Goal: Task Accomplishment & Management: Manage account settings

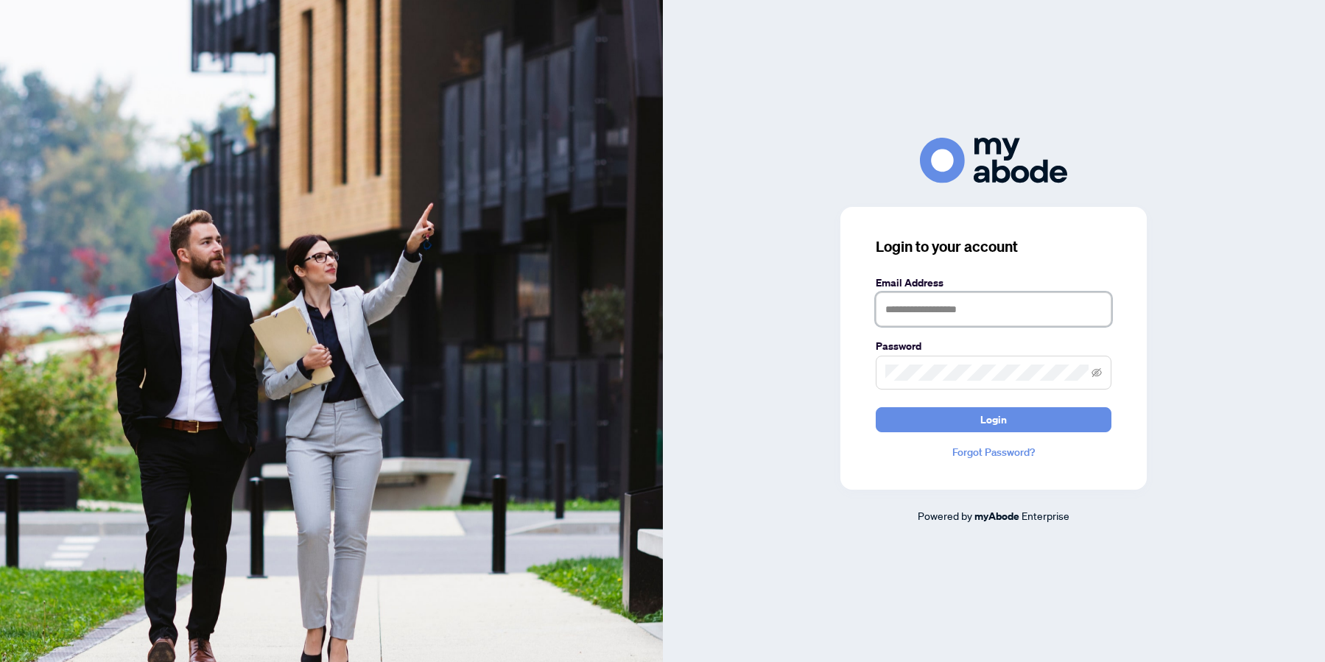
click at [898, 308] on input "text" at bounding box center [994, 309] width 236 height 34
type input "**********"
click at [975, 421] on button "Login" at bounding box center [994, 419] width 236 height 25
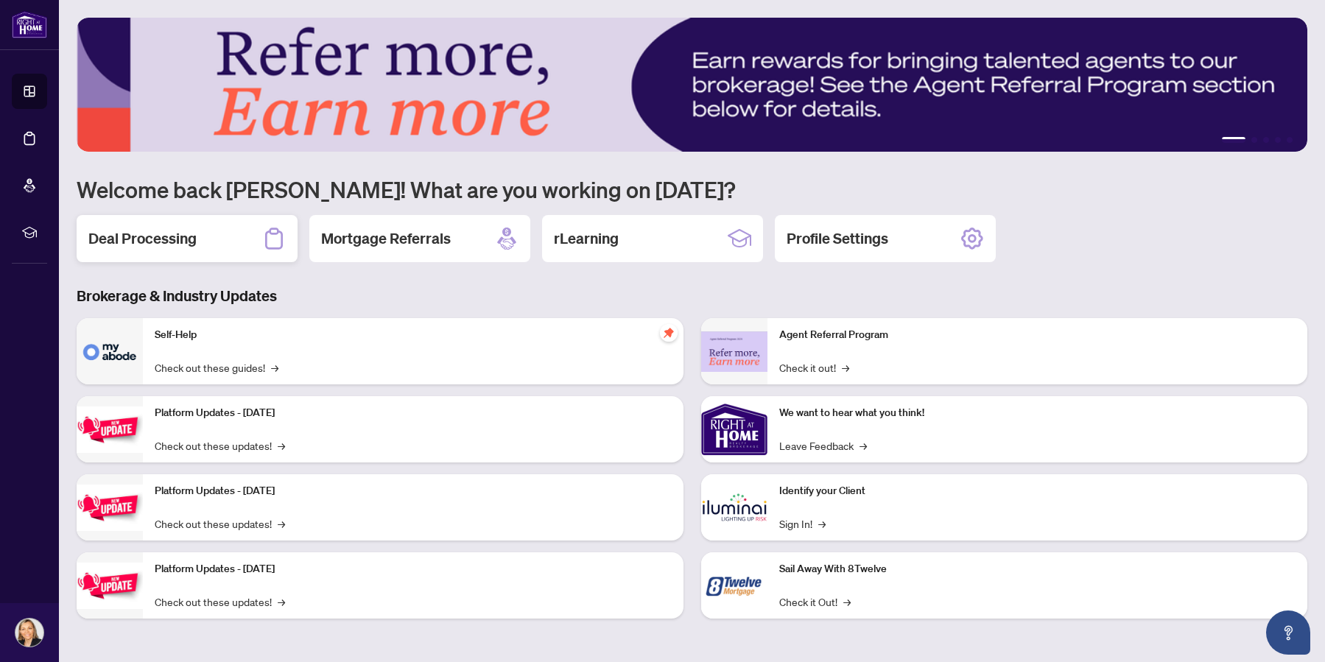
click at [155, 231] on h2 "Deal Processing" at bounding box center [142, 238] width 108 height 21
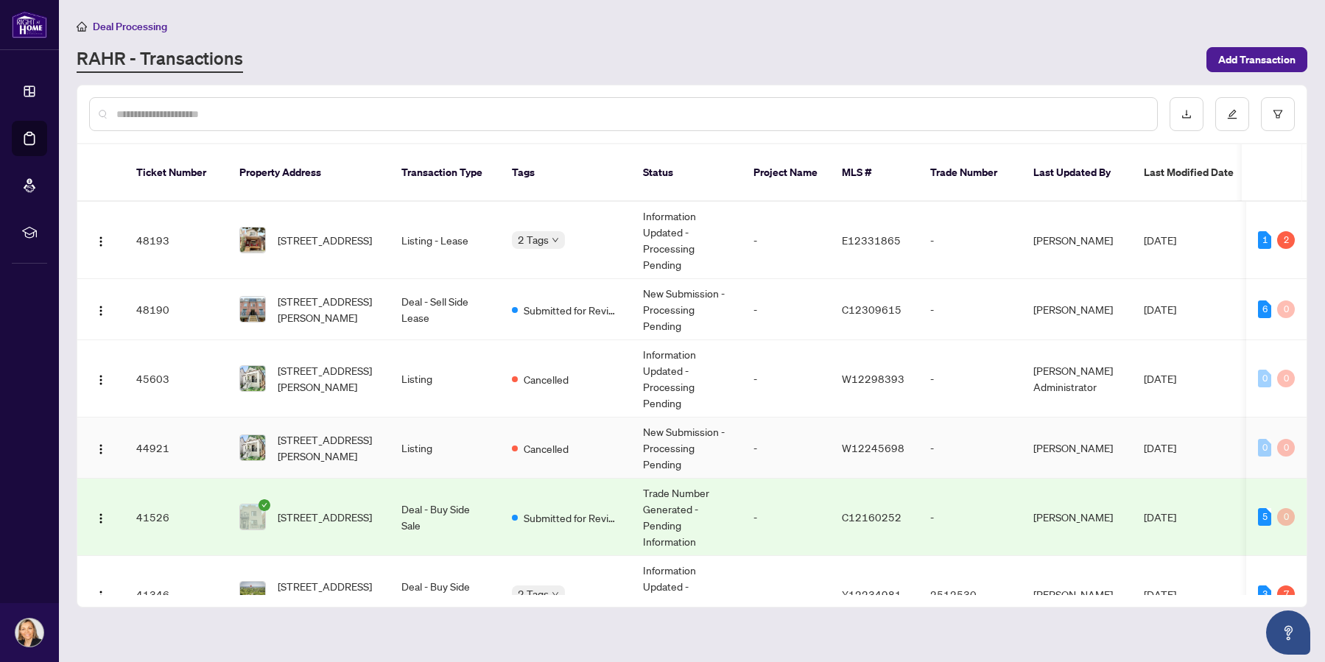
scroll to position [147, 0]
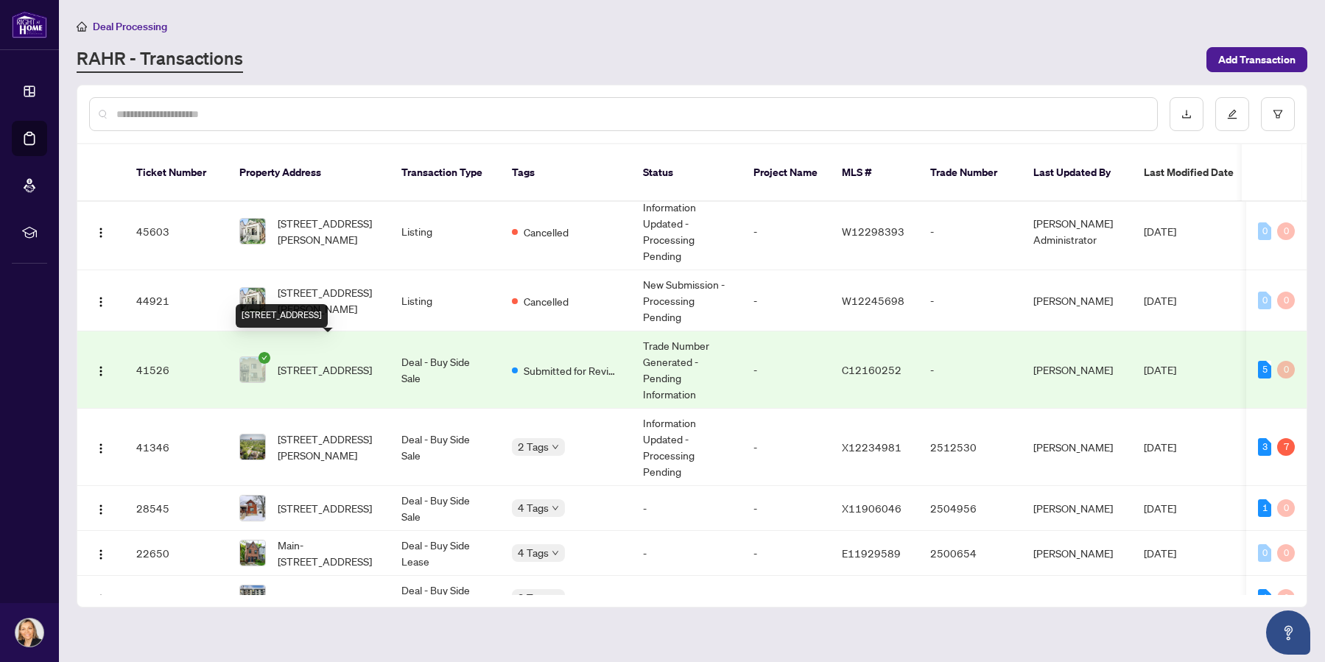
click at [315, 362] on span "[STREET_ADDRESS]" at bounding box center [325, 370] width 94 height 16
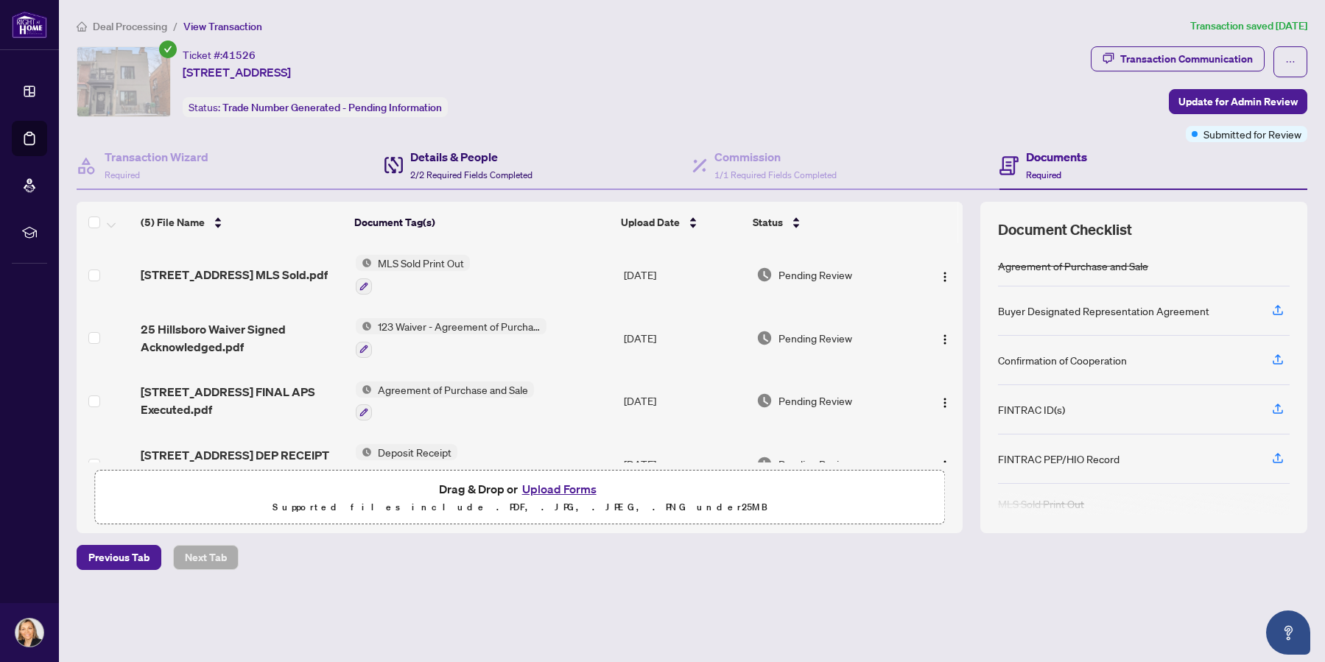
click at [469, 152] on h4 "Details & People" at bounding box center [471, 157] width 122 height 18
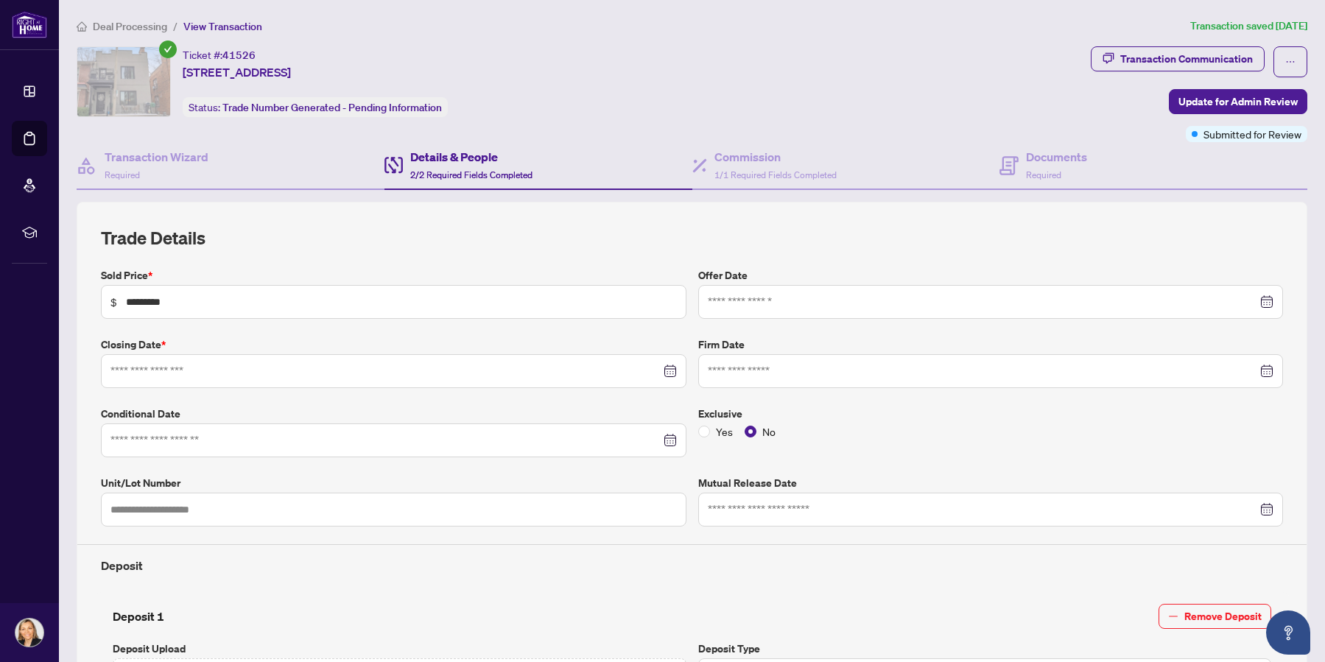
type input "**********"
click at [751, 161] on h4 "Commission" at bounding box center [775, 157] width 122 height 18
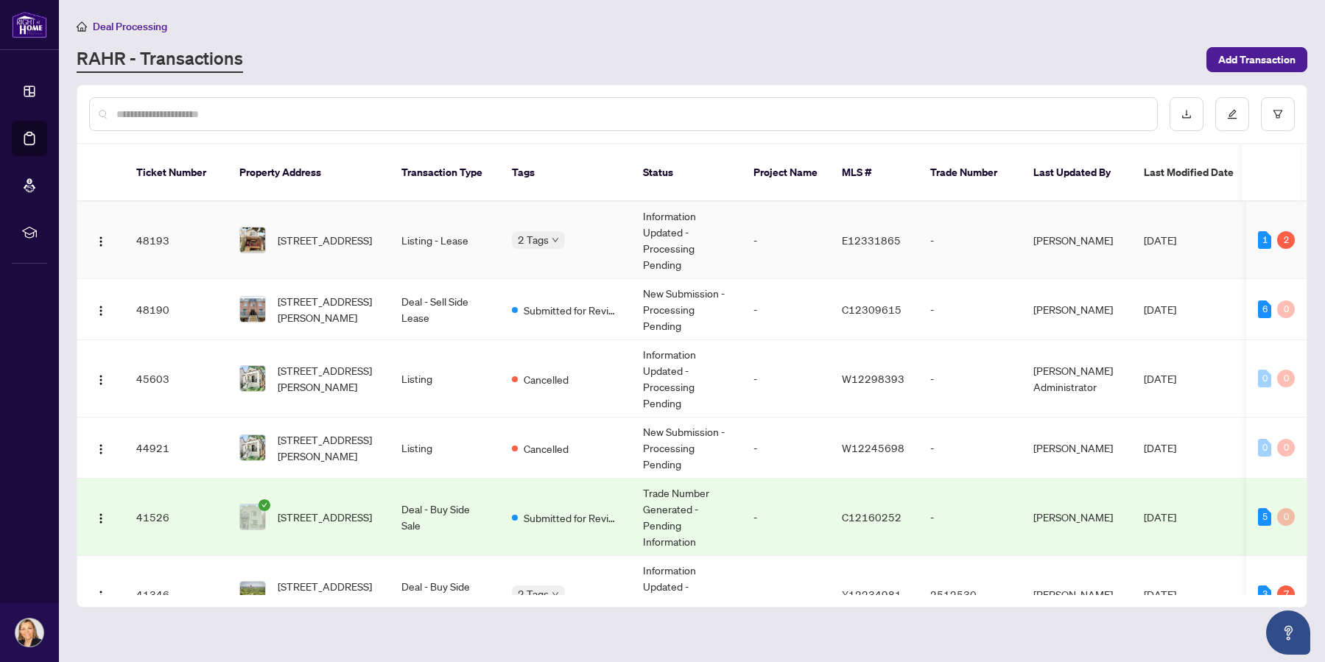
scroll to position [267, 0]
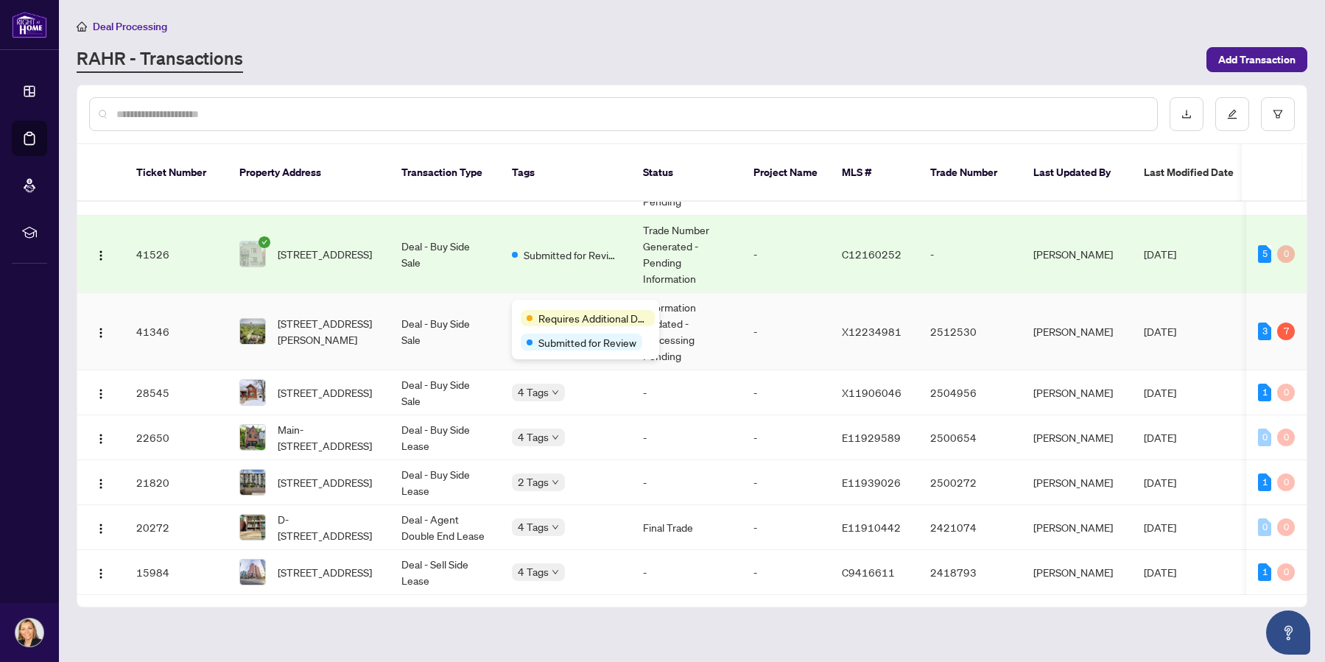
click at [534, 307] on div "Requires Additional Docs Submitted for Review" at bounding box center [585, 330] width 147 height 60
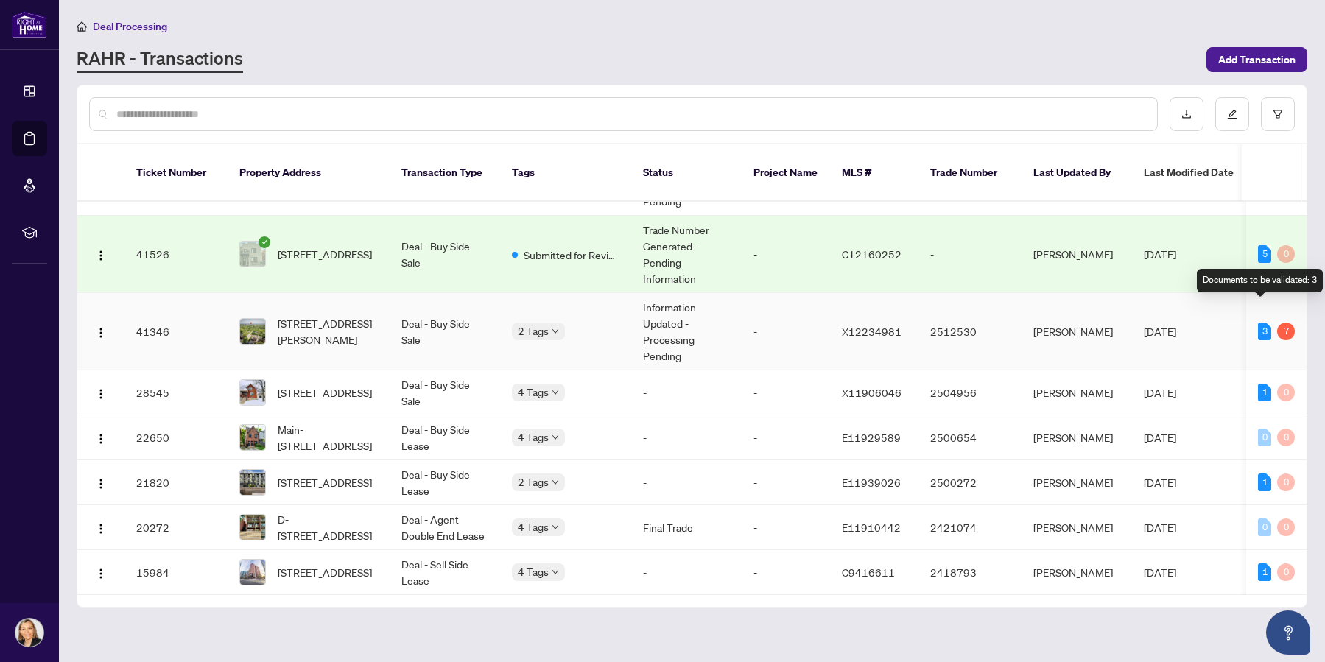
click at [1258, 323] on div "3" at bounding box center [1264, 332] width 13 height 18
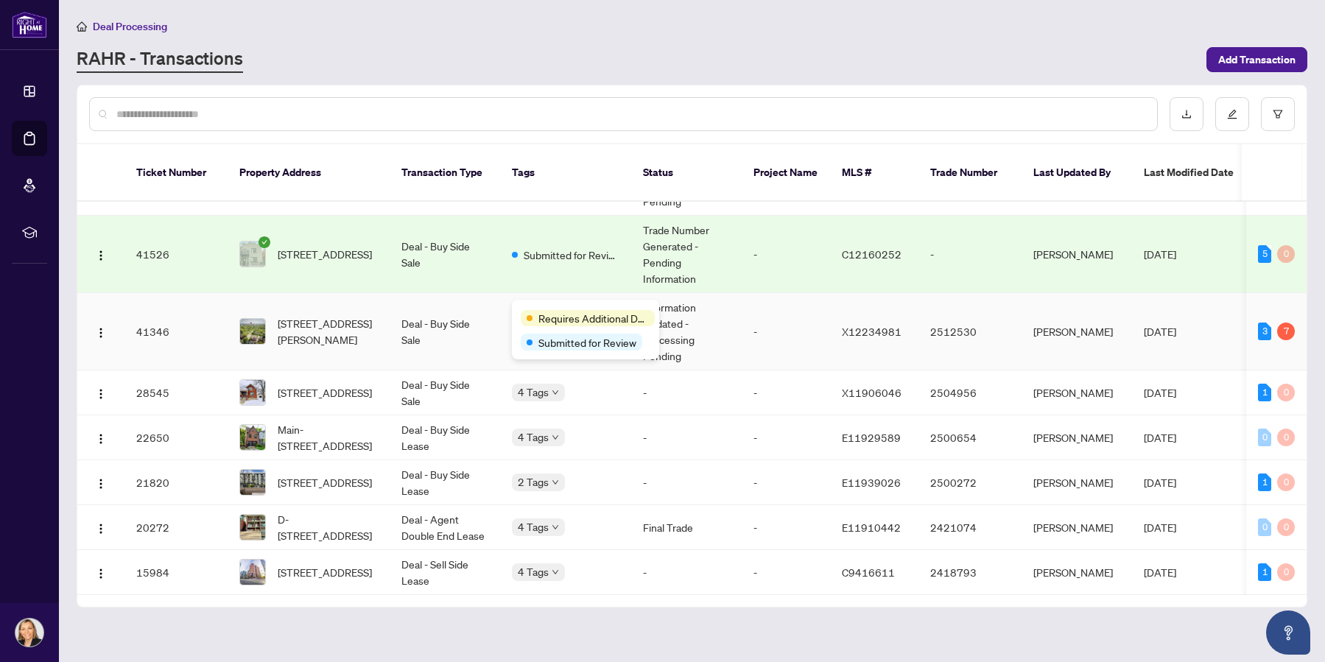
click at [541, 310] on span "Requires Additional Docs" at bounding box center [593, 318] width 110 height 16
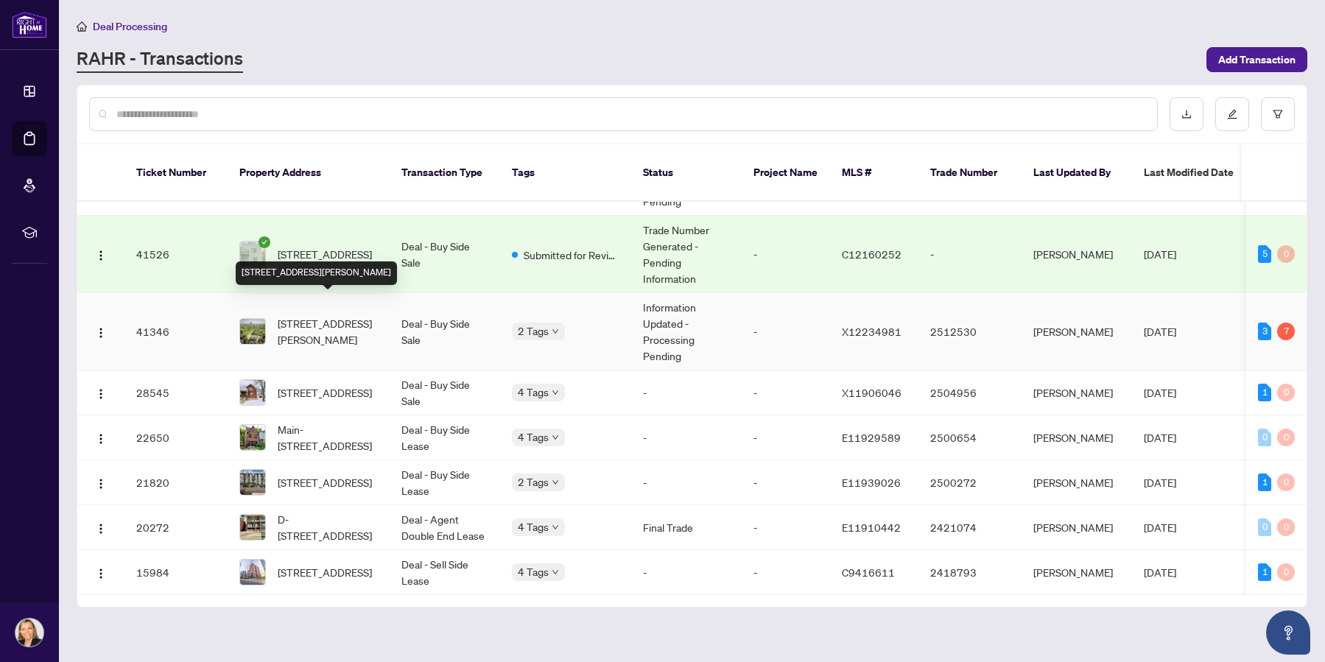
click at [304, 315] on span "[STREET_ADDRESS][PERSON_NAME]" at bounding box center [328, 331] width 100 height 32
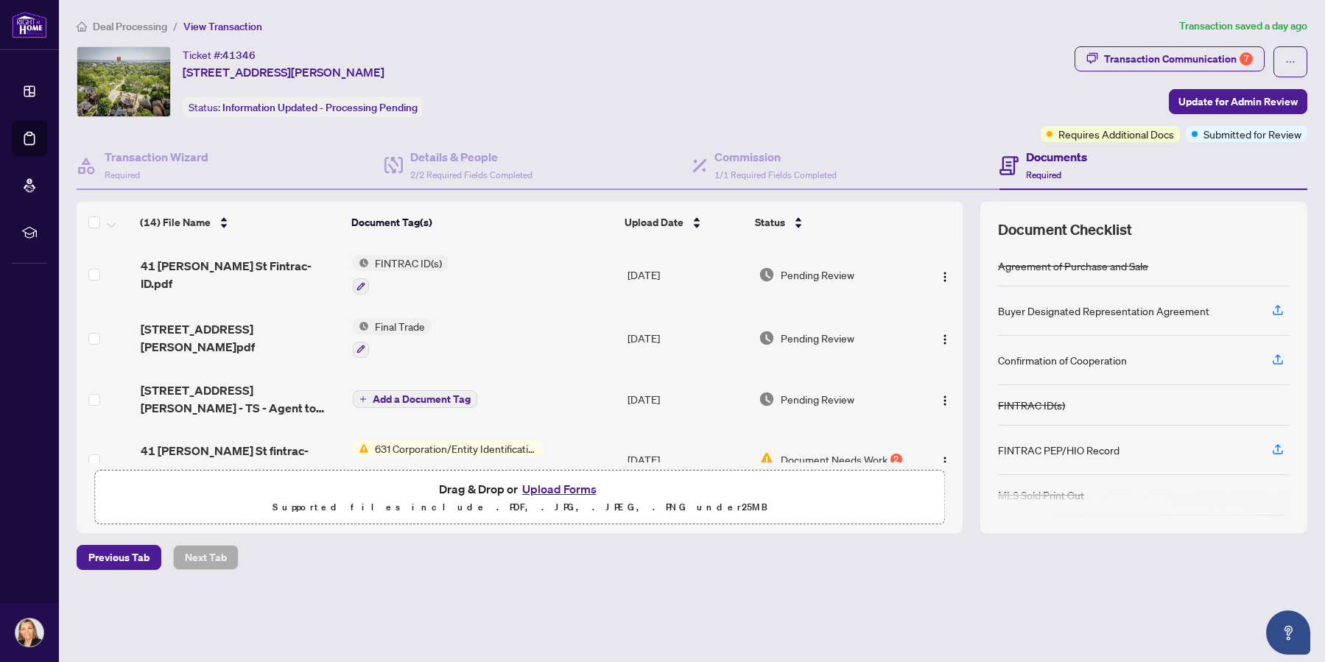
scroll to position [147, 0]
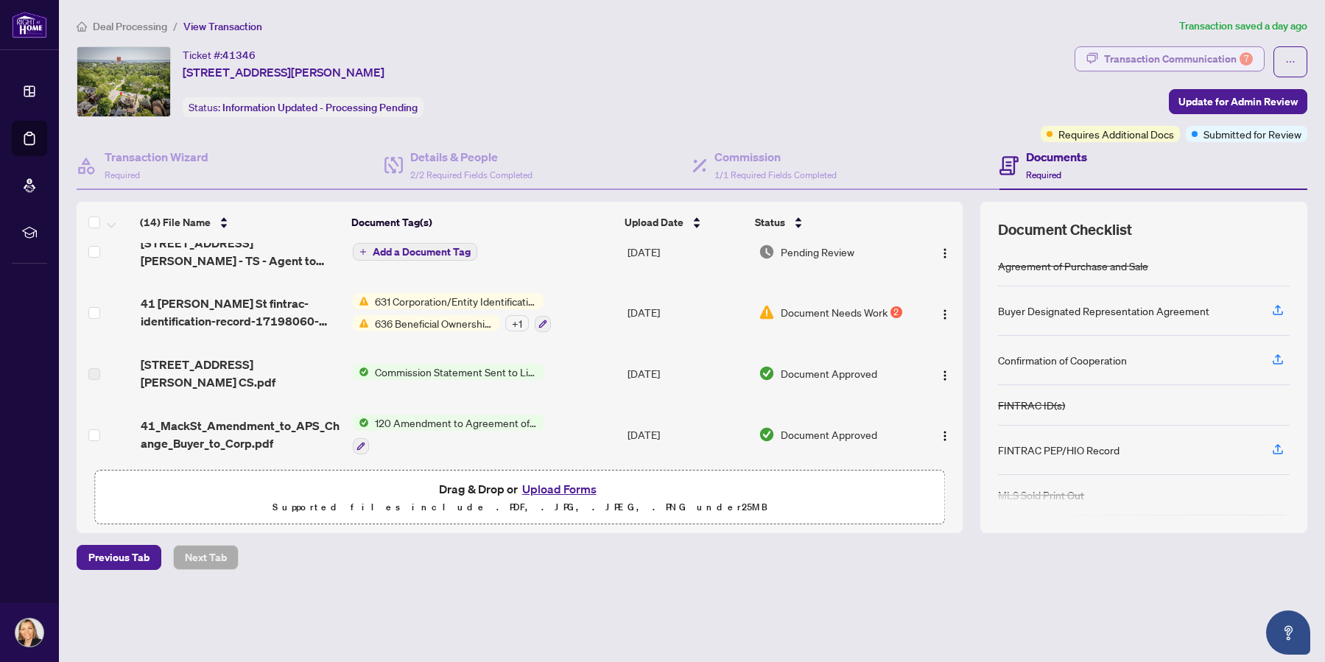
click at [1173, 63] on div "Transaction Communication 7" at bounding box center [1178, 59] width 149 height 24
type textarea "**********"
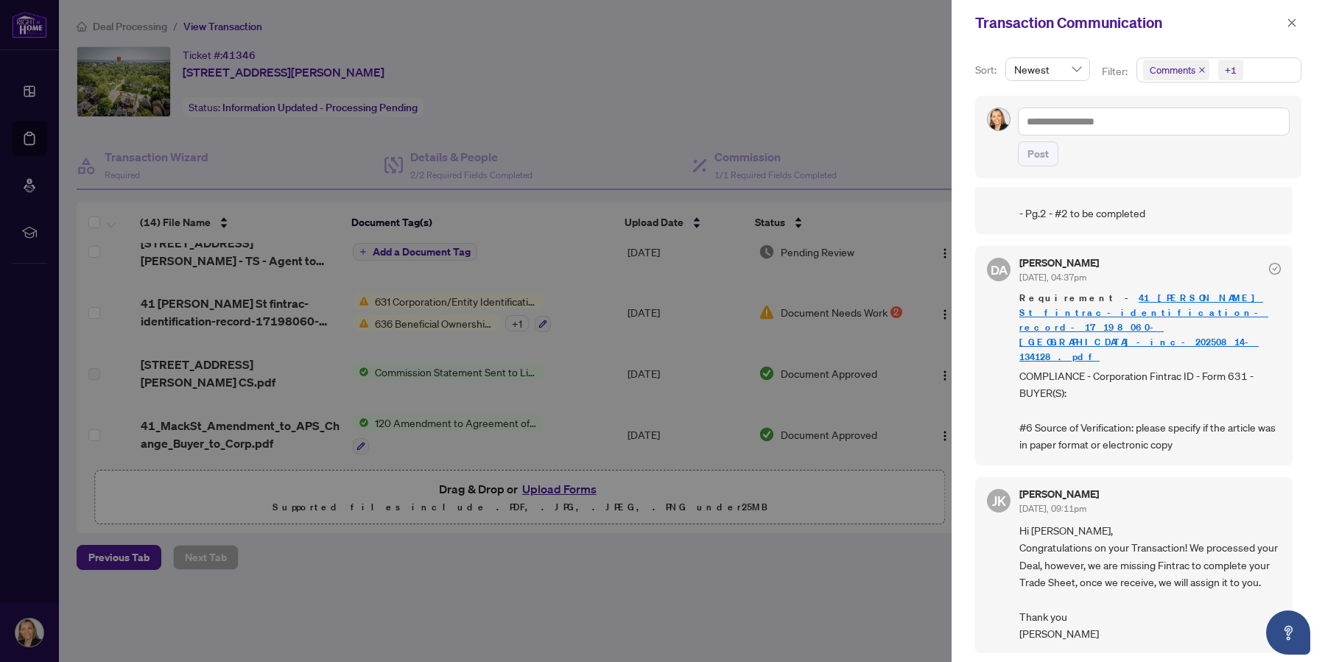
scroll to position [0, 0]
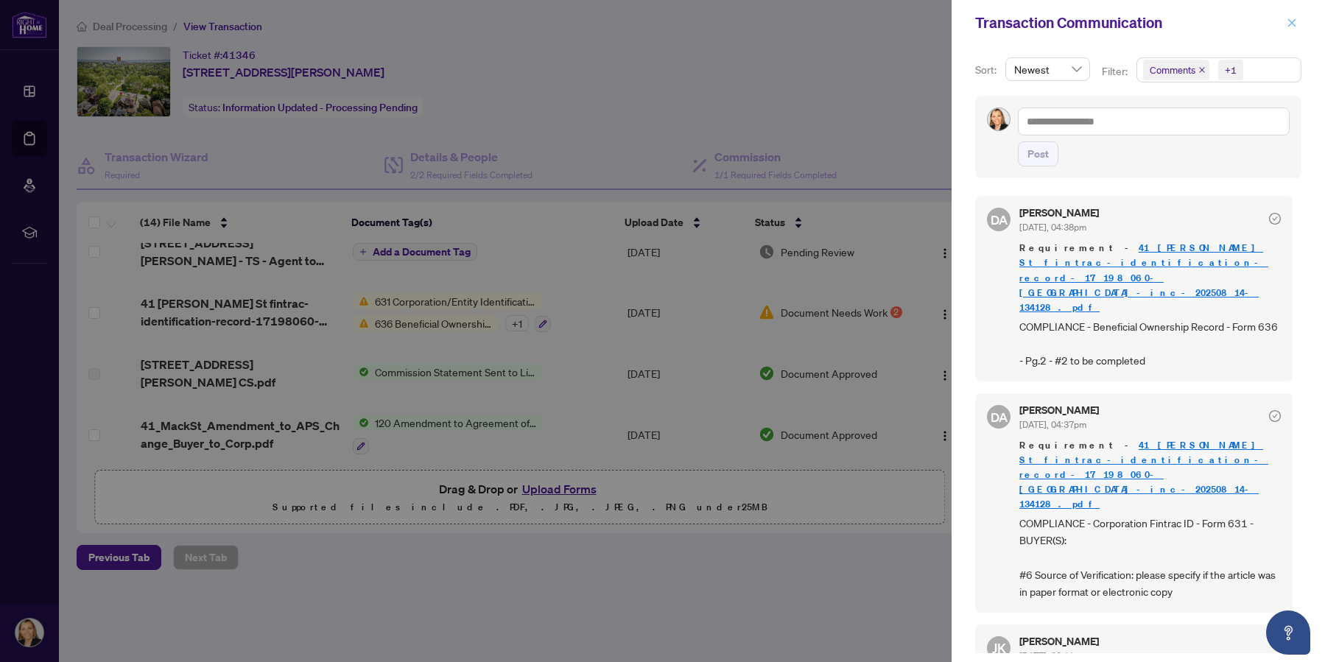
click at [1295, 19] on icon "close" at bounding box center [1292, 23] width 10 height 10
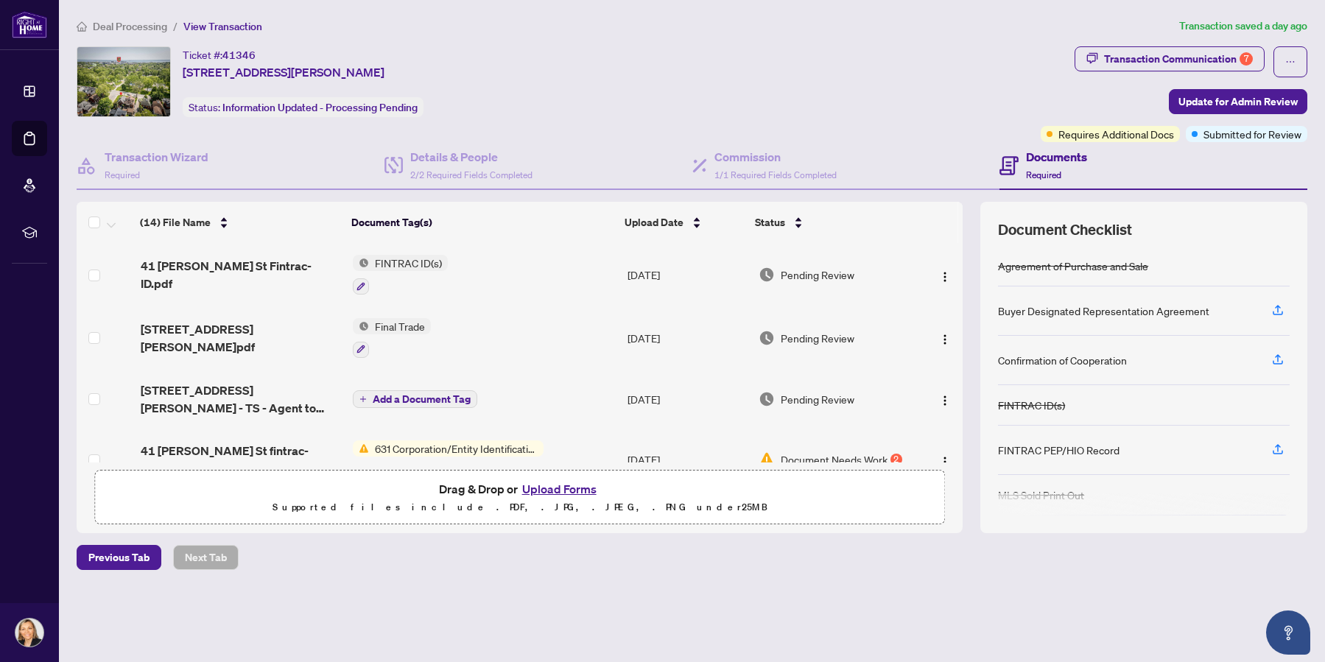
click at [538, 351] on td "Final Trade" at bounding box center [484, 337] width 275 height 63
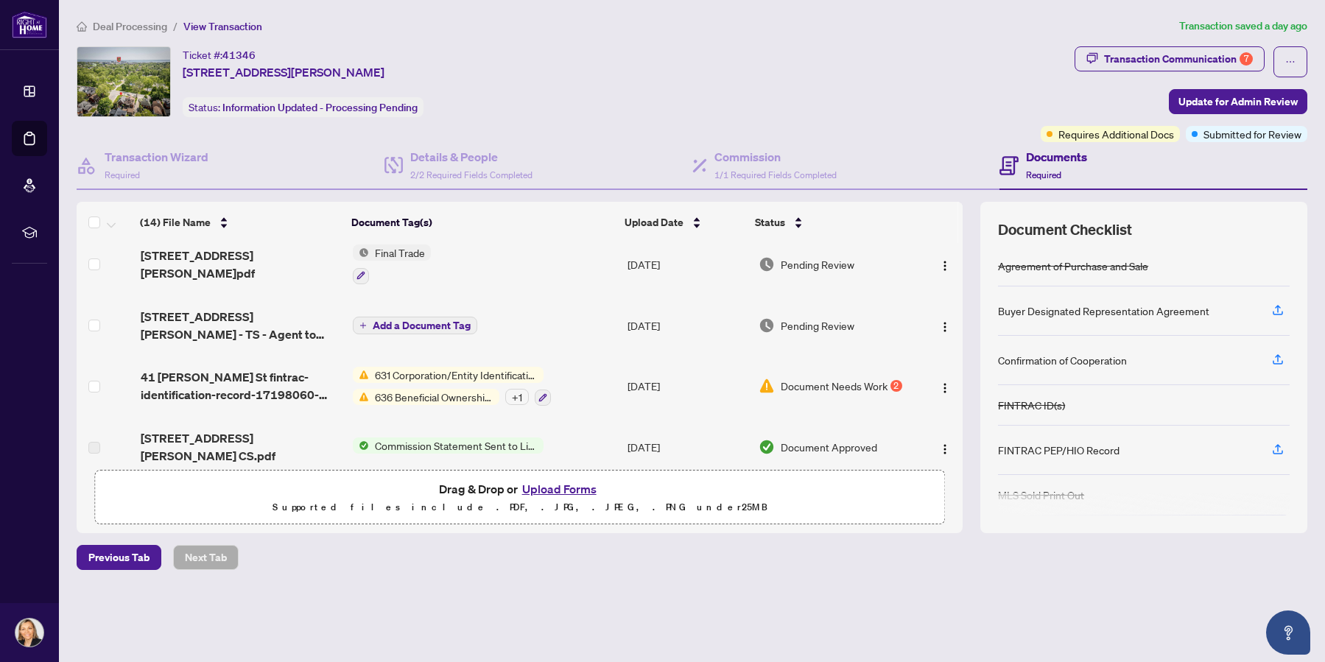
click at [445, 320] on span "Add a Document Tag" at bounding box center [422, 325] width 98 height 10
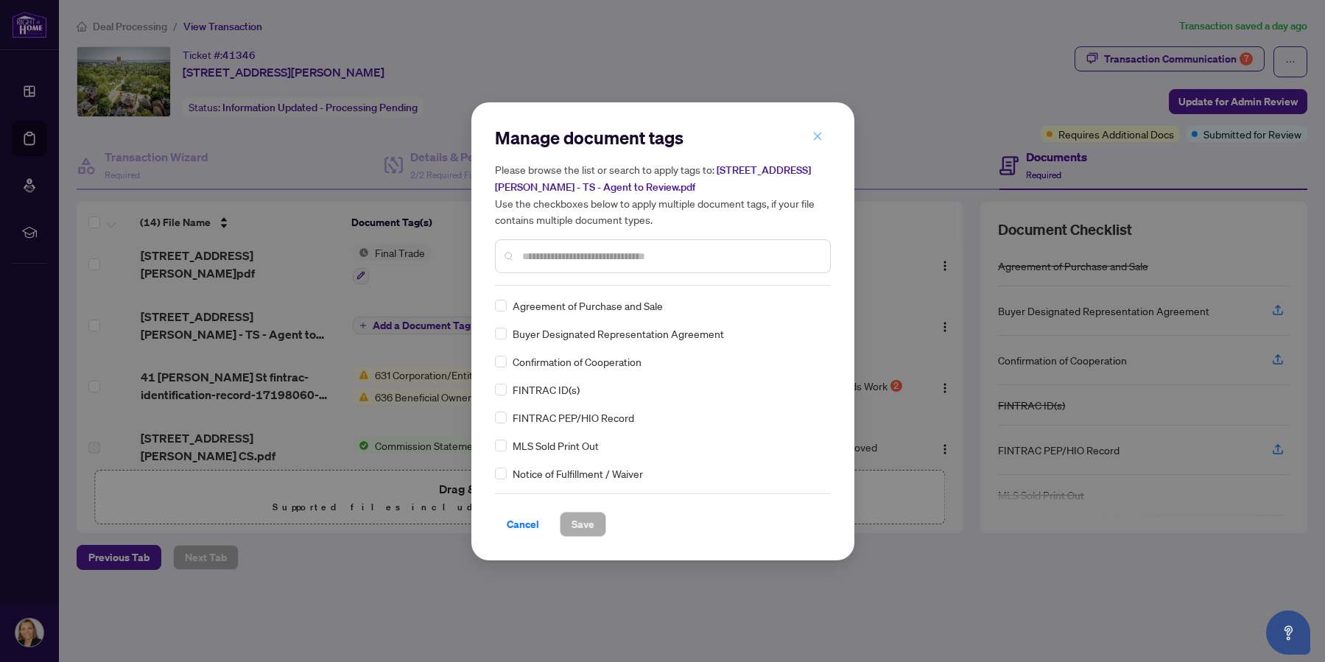
click at [822, 136] on icon "close" at bounding box center [817, 136] width 10 height 10
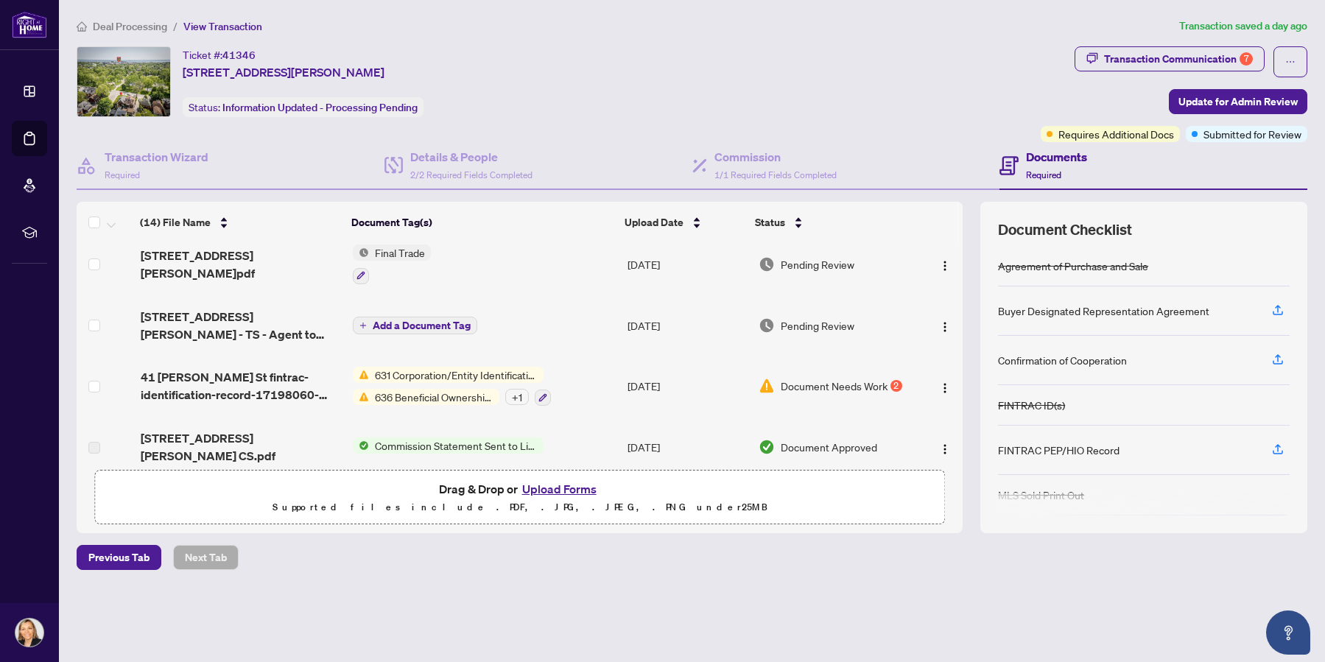
click at [432, 389] on span "636 Beneficial Ownership Record" at bounding box center [434, 397] width 130 height 16
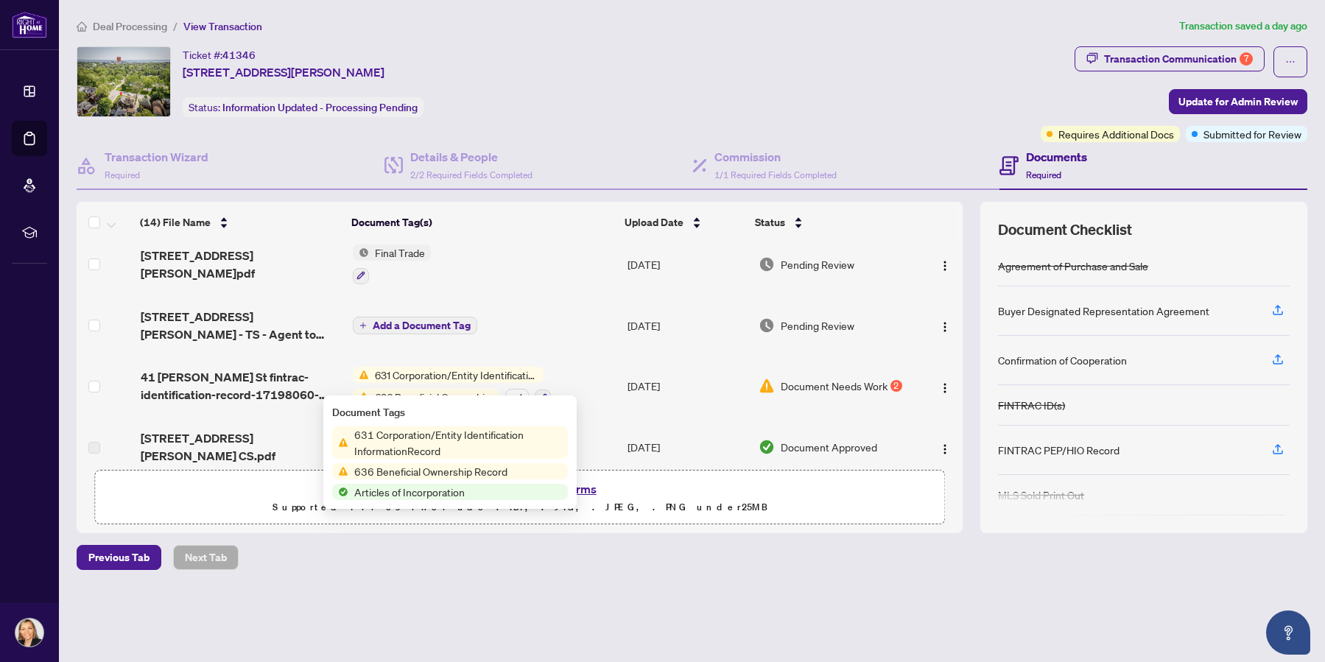
click at [534, 296] on td "Add a Document Tag" at bounding box center [484, 325] width 275 height 59
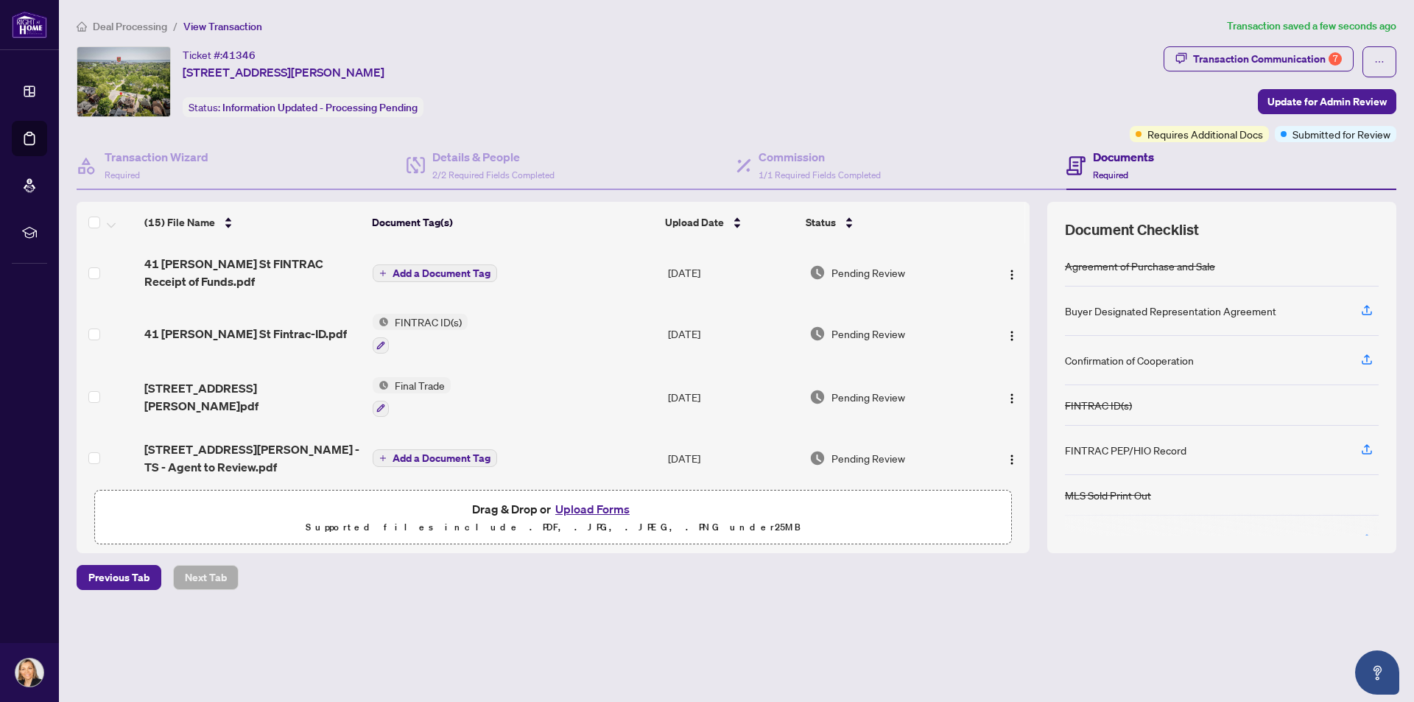
click at [437, 272] on span "Add a Document Tag" at bounding box center [442, 273] width 98 height 10
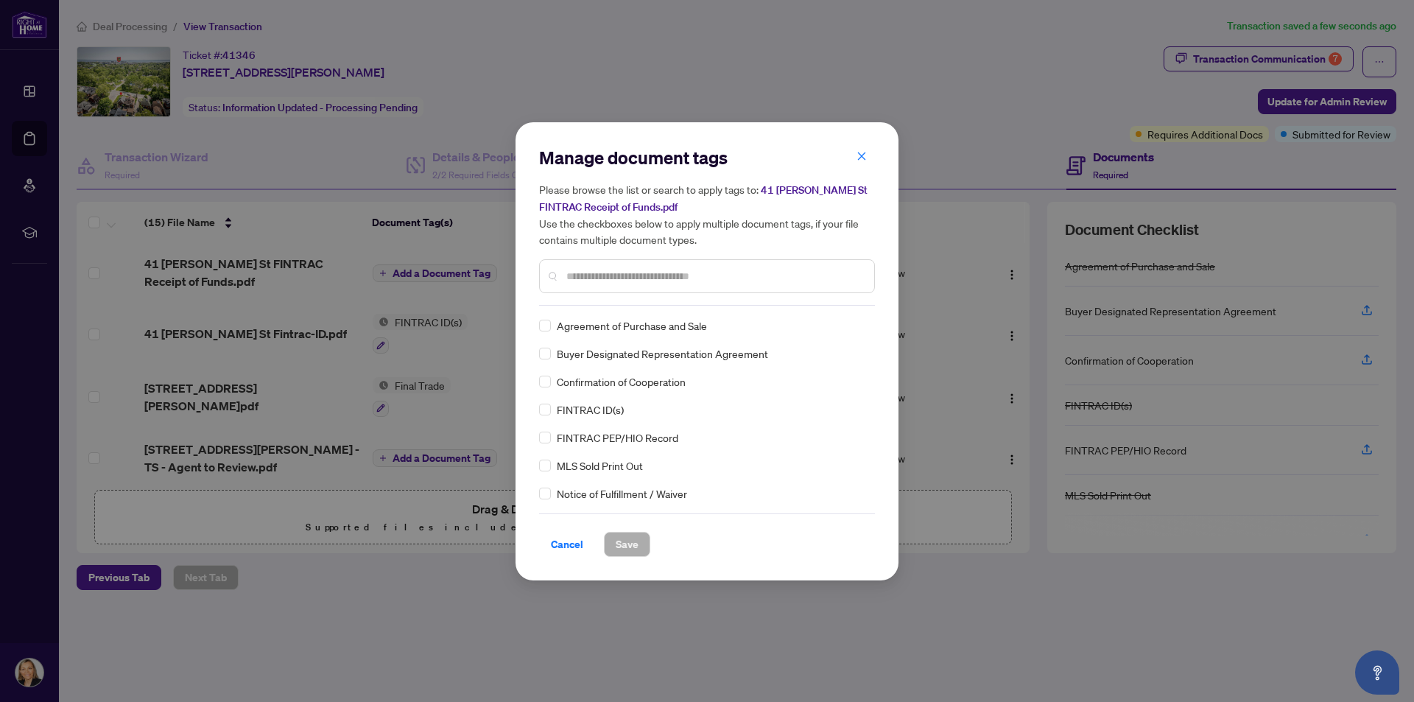
click at [577, 273] on input "text" at bounding box center [714, 276] width 296 height 16
click at [627, 546] on span "Save" at bounding box center [627, 545] width 23 height 24
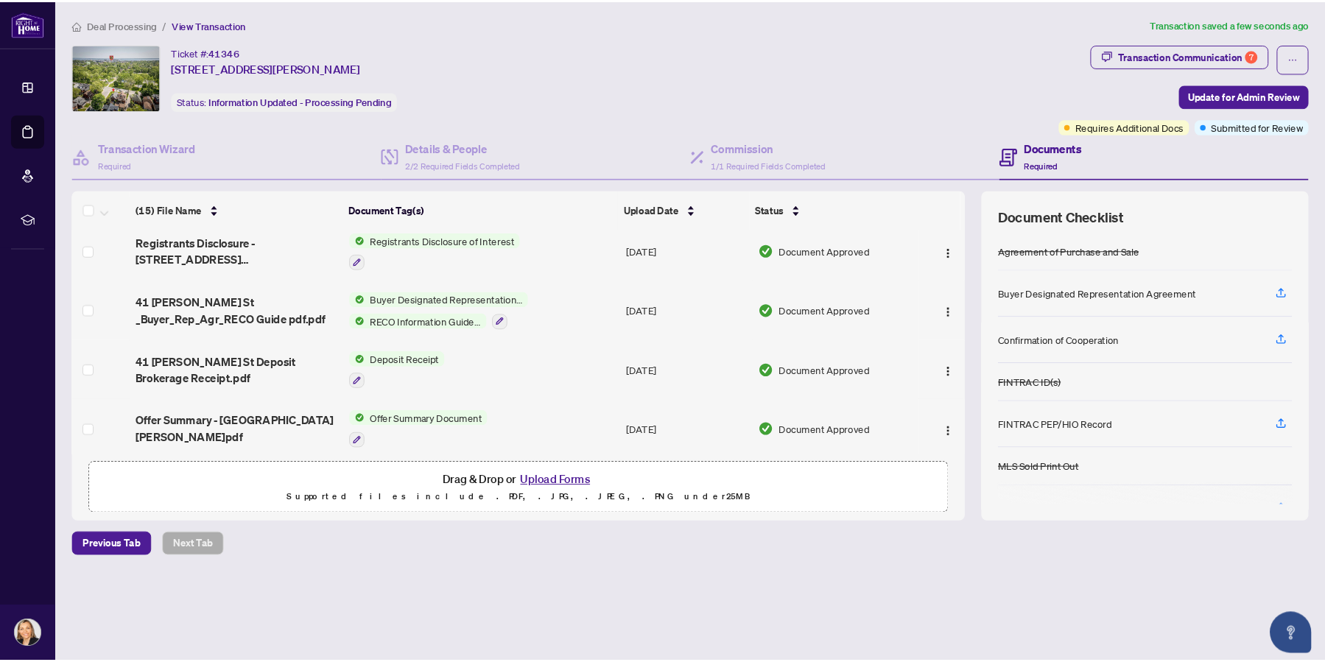
scroll to position [74, 0]
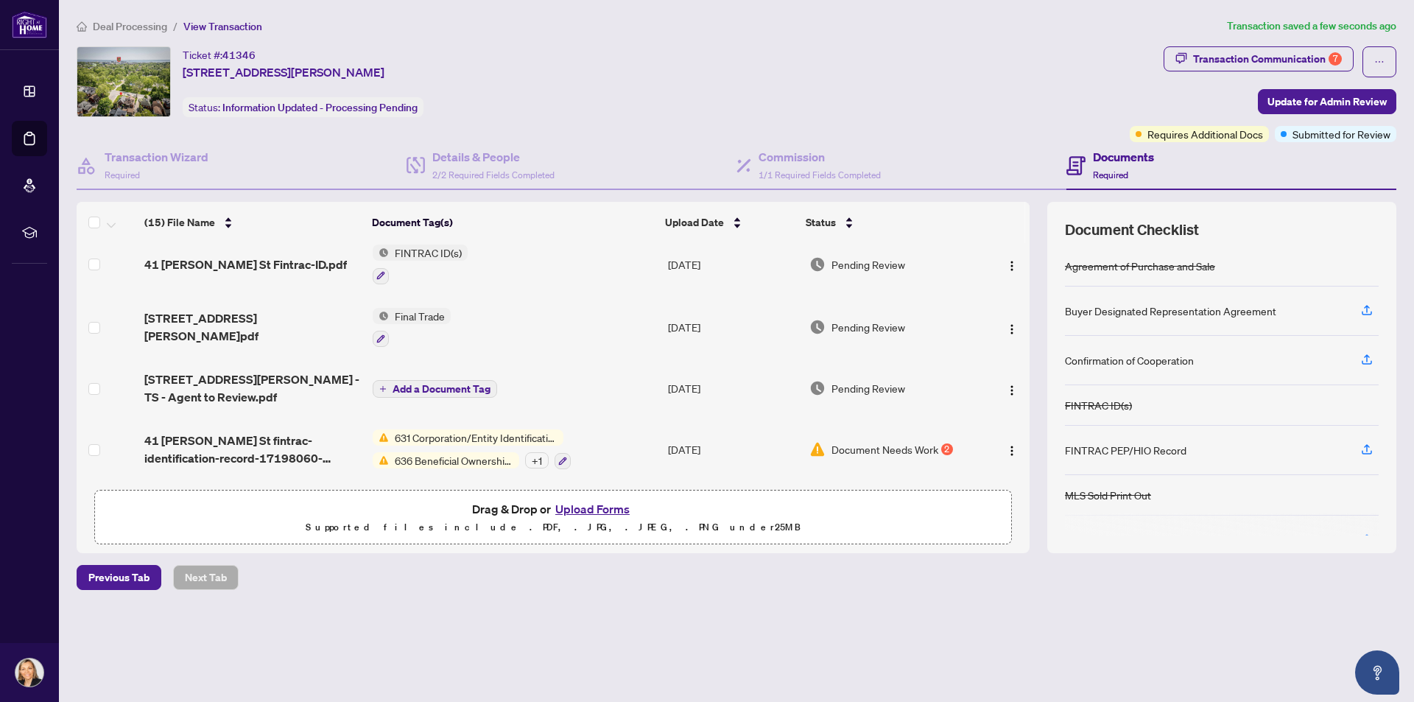
click at [451, 452] on span "636 Beneficial Ownership Record" at bounding box center [454, 460] width 130 height 16
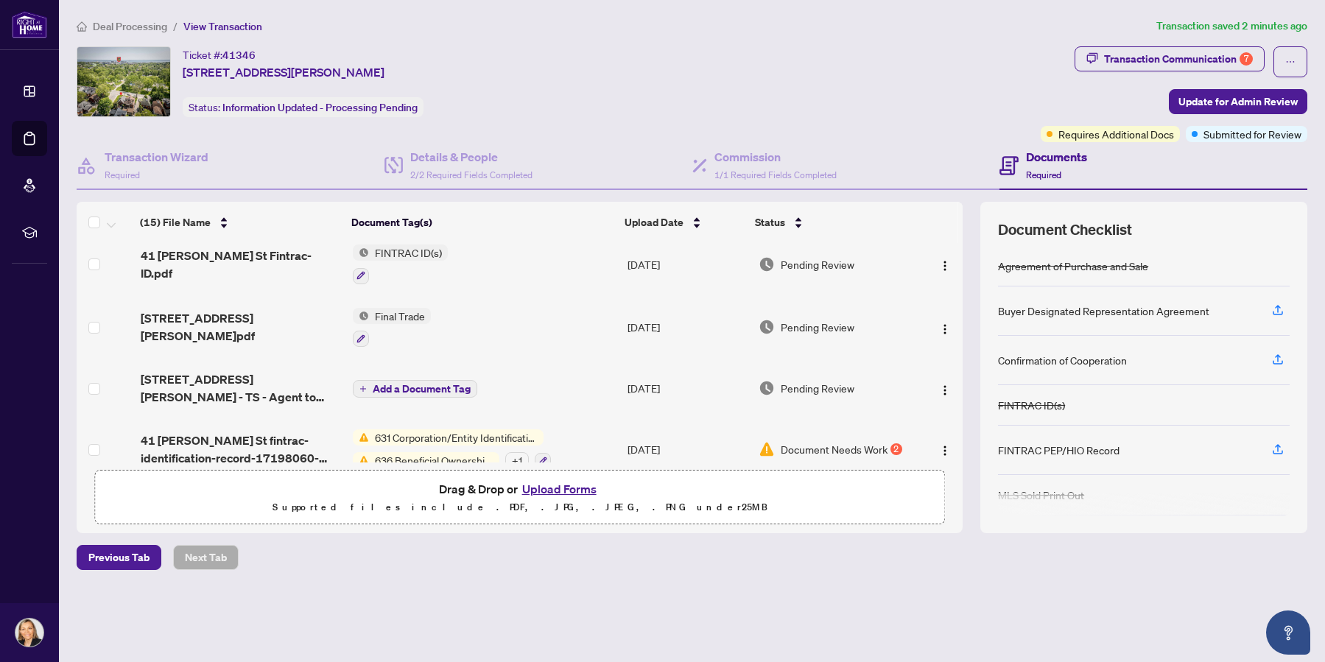
click at [729, 597] on div "Deal Processing / View Transaction Transaction saved 2 minutes ago Ticket #: 41…" at bounding box center [692, 320] width 1243 height 604
click at [422, 452] on span "636 Beneficial Ownership Record" at bounding box center [434, 460] width 130 height 16
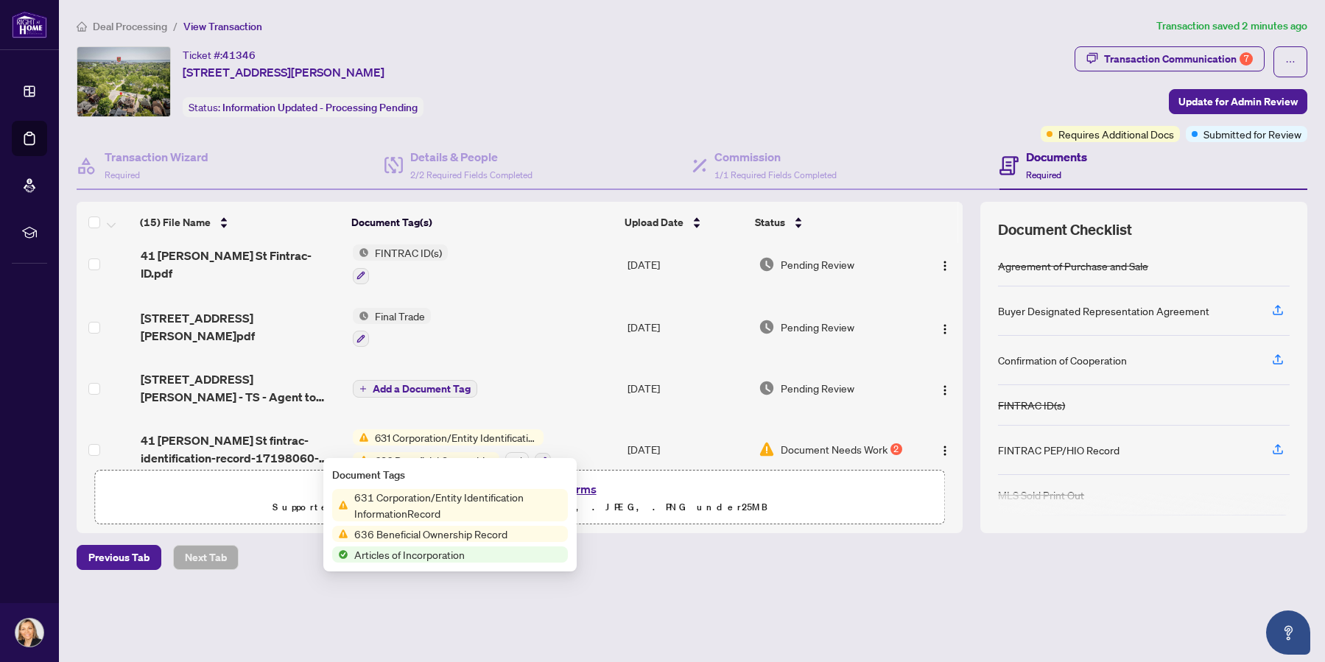
click at [395, 532] on span "636 Beneficial Ownership Record" at bounding box center [430, 534] width 165 height 16
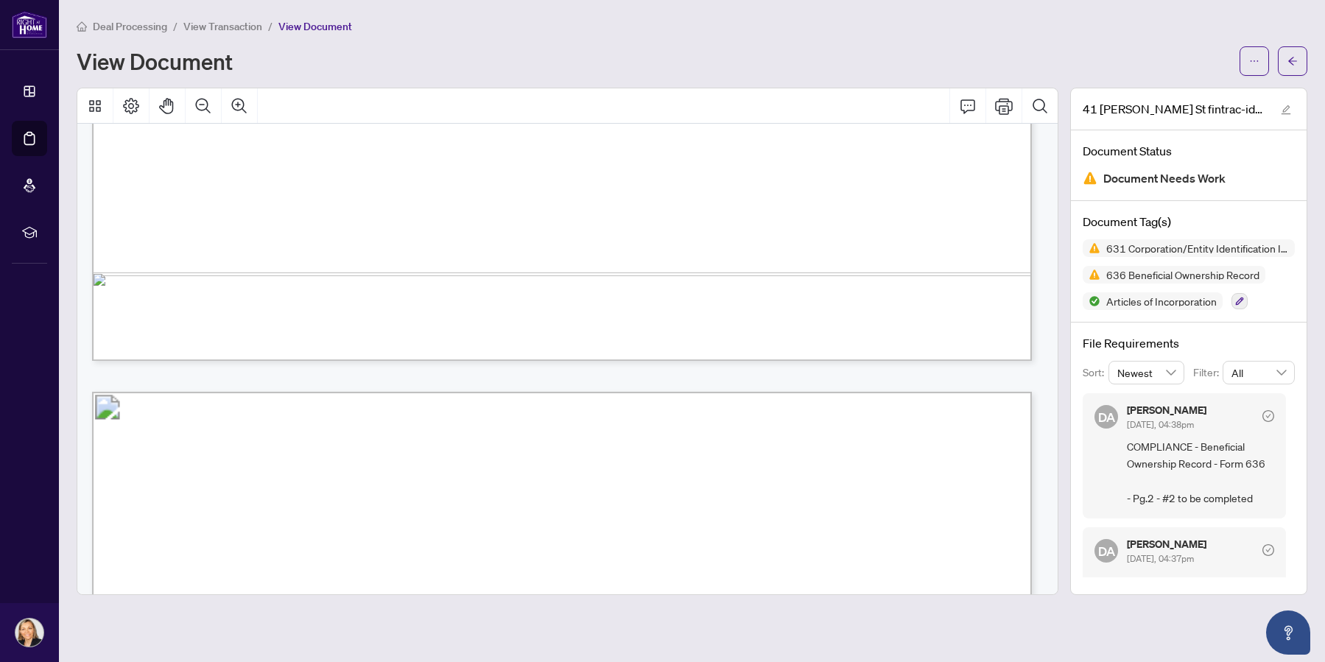
scroll to position [10164, 0]
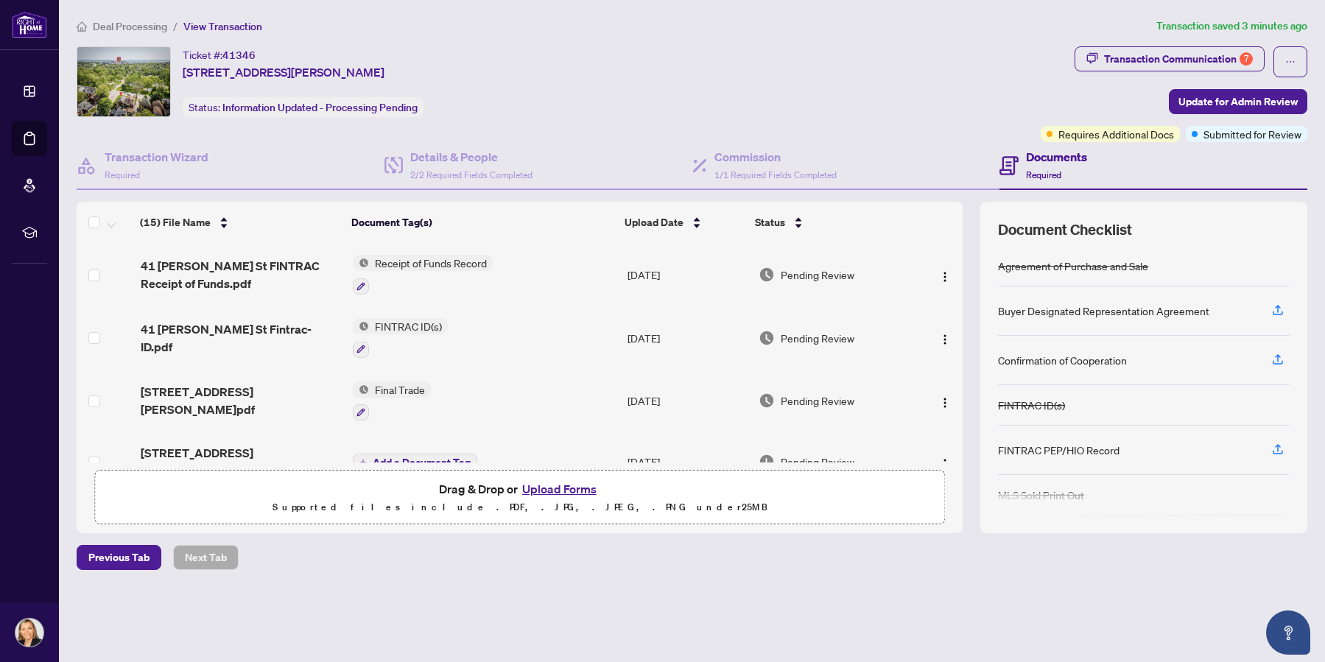
click at [409, 325] on span "FINTRAC ID(s)" at bounding box center [408, 326] width 79 height 16
click at [394, 324] on span "FINTRAC ID(s)" at bounding box center [408, 326] width 79 height 16
click at [390, 323] on span "FINTRAC ID(s)" at bounding box center [408, 326] width 79 height 16
click at [356, 405] on span "FINTRAC ID(s)" at bounding box center [373, 398] width 79 height 16
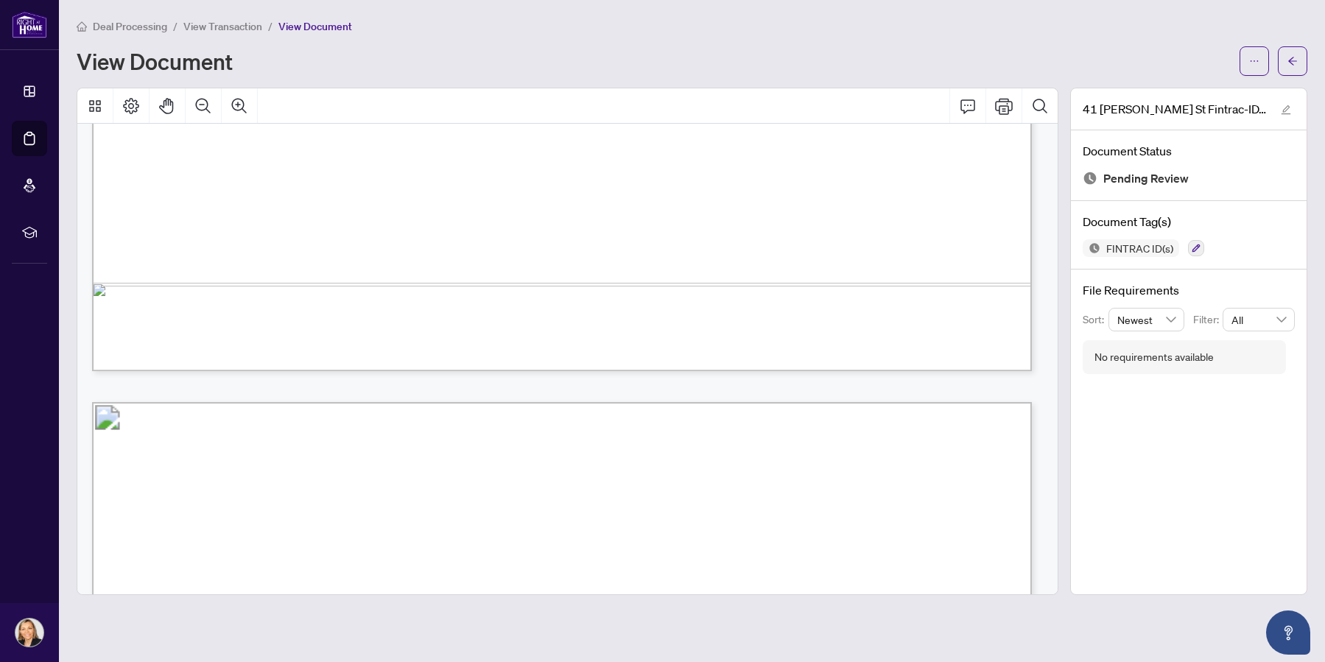
scroll to position [7512, 0]
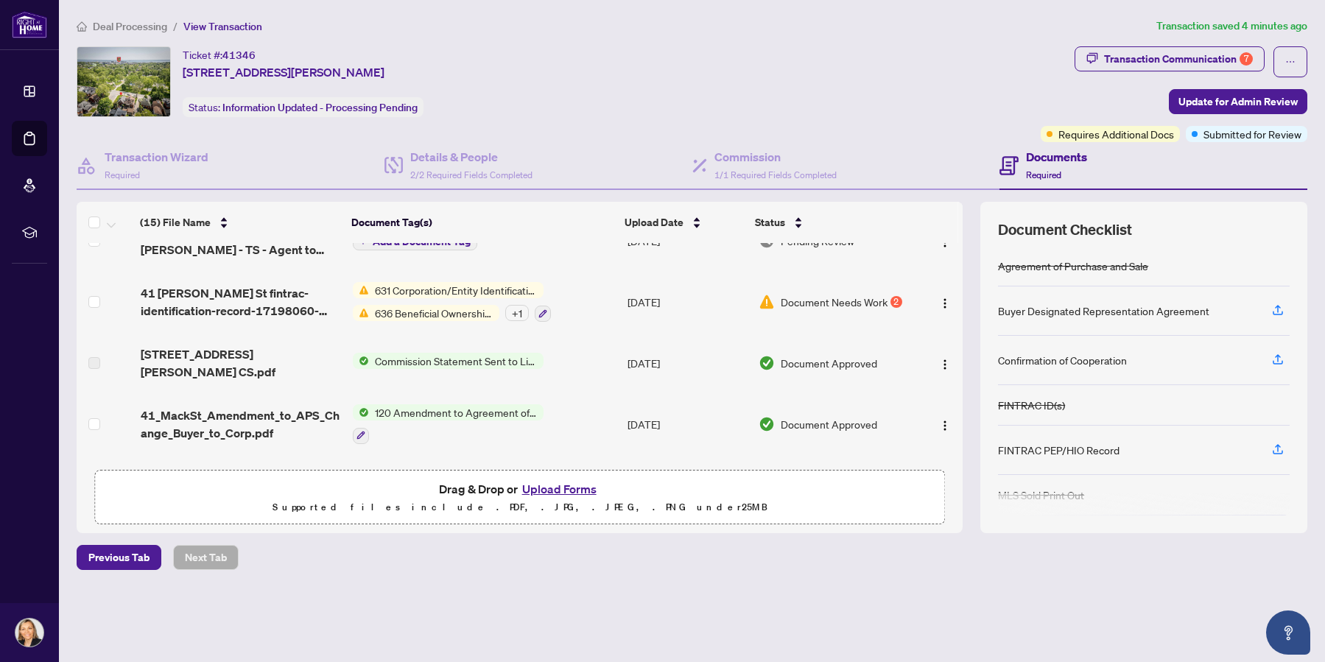
scroll to position [147, 0]
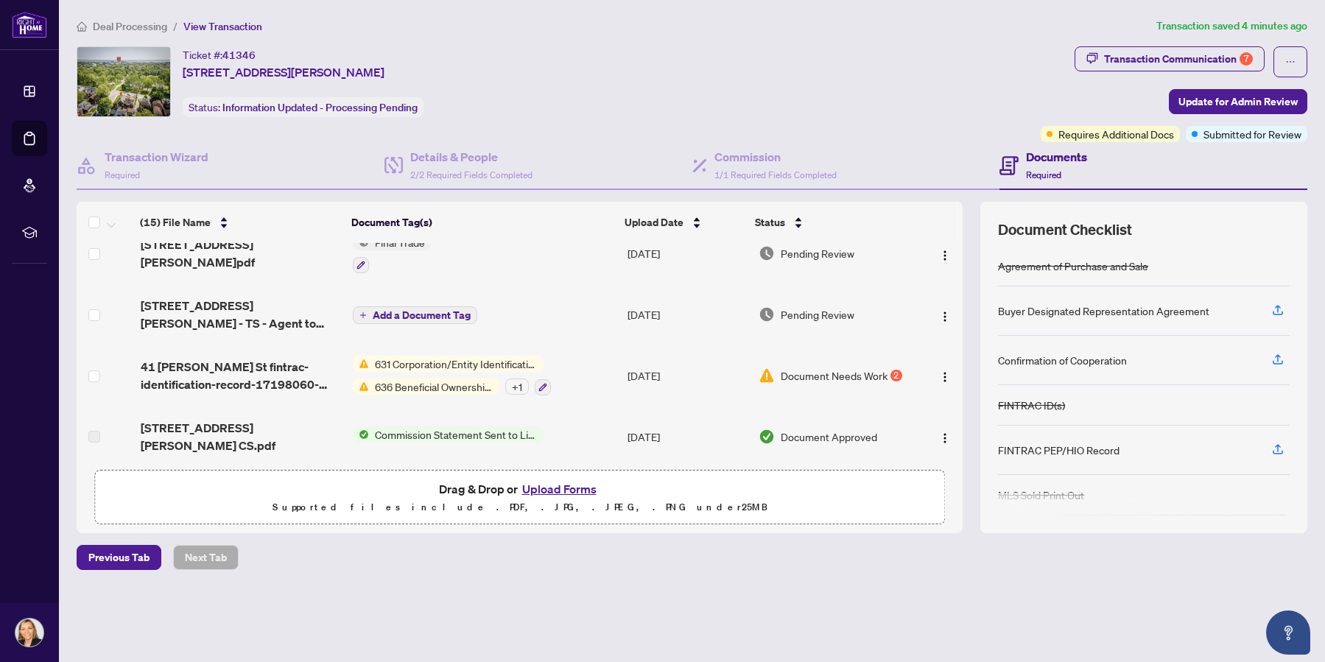
click at [389, 310] on span "Add a Document Tag" at bounding box center [422, 315] width 98 height 10
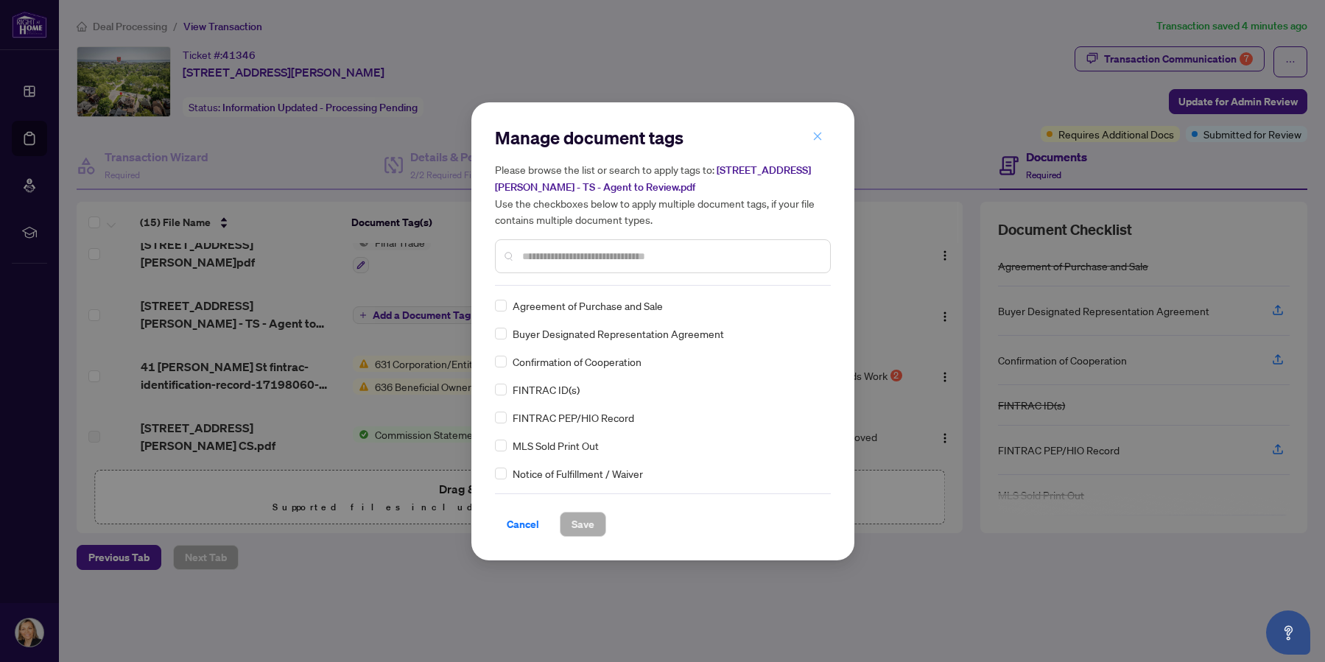
click at [821, 138] on icon "close" at bounding box center [817, 136] width 10 height 10
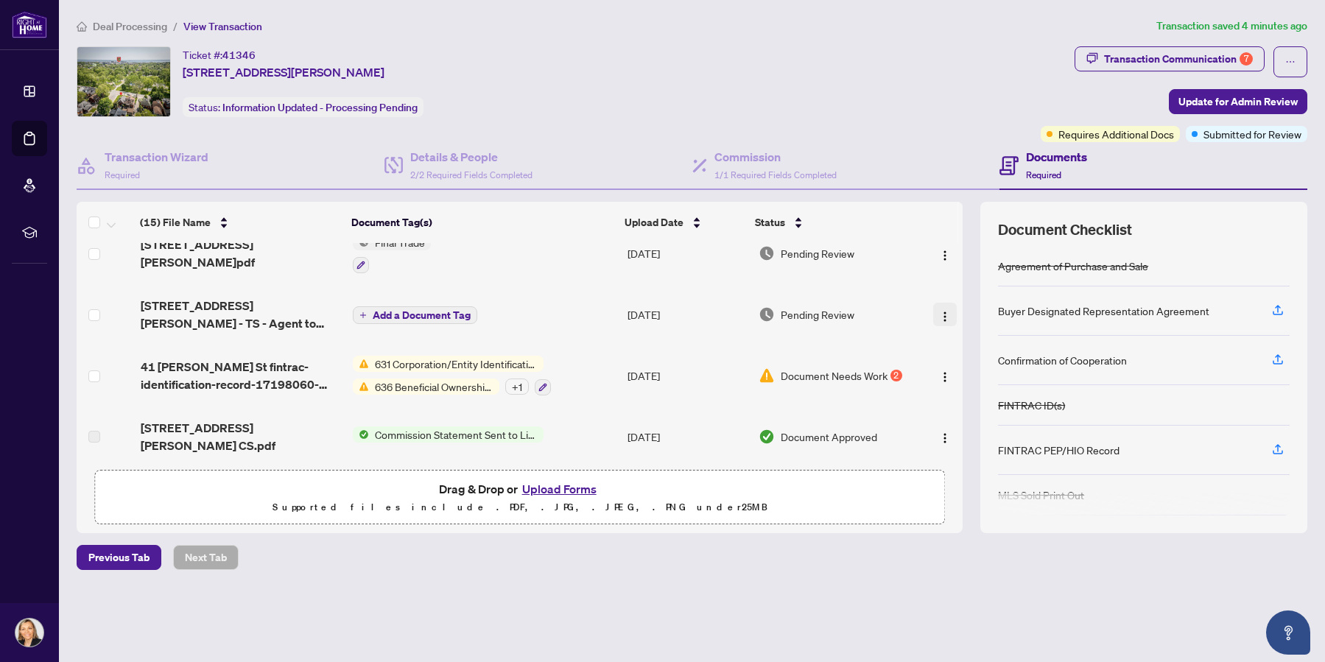
click at [940, 311] on img "button" at bounding box center [945, 317] width 12 height 12
click at [898, 219] on div "Status" at bounding box center [831, 222] width 152 height 16
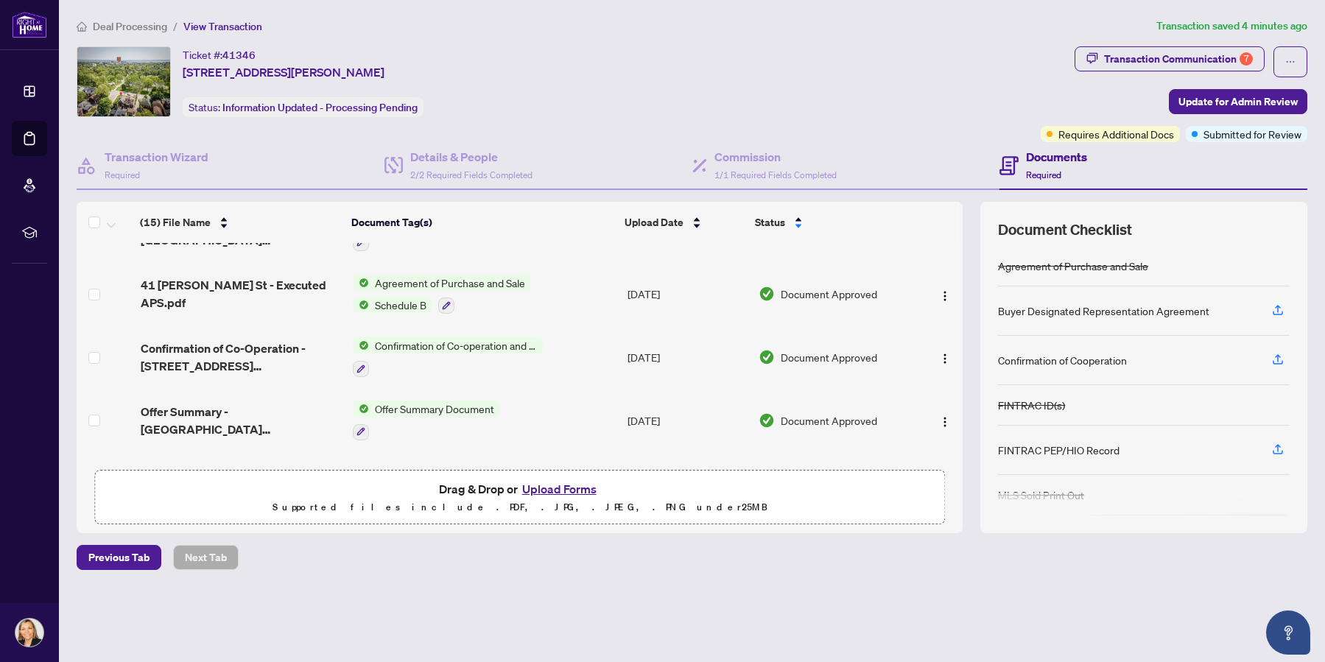
scroll to position [0, 0]
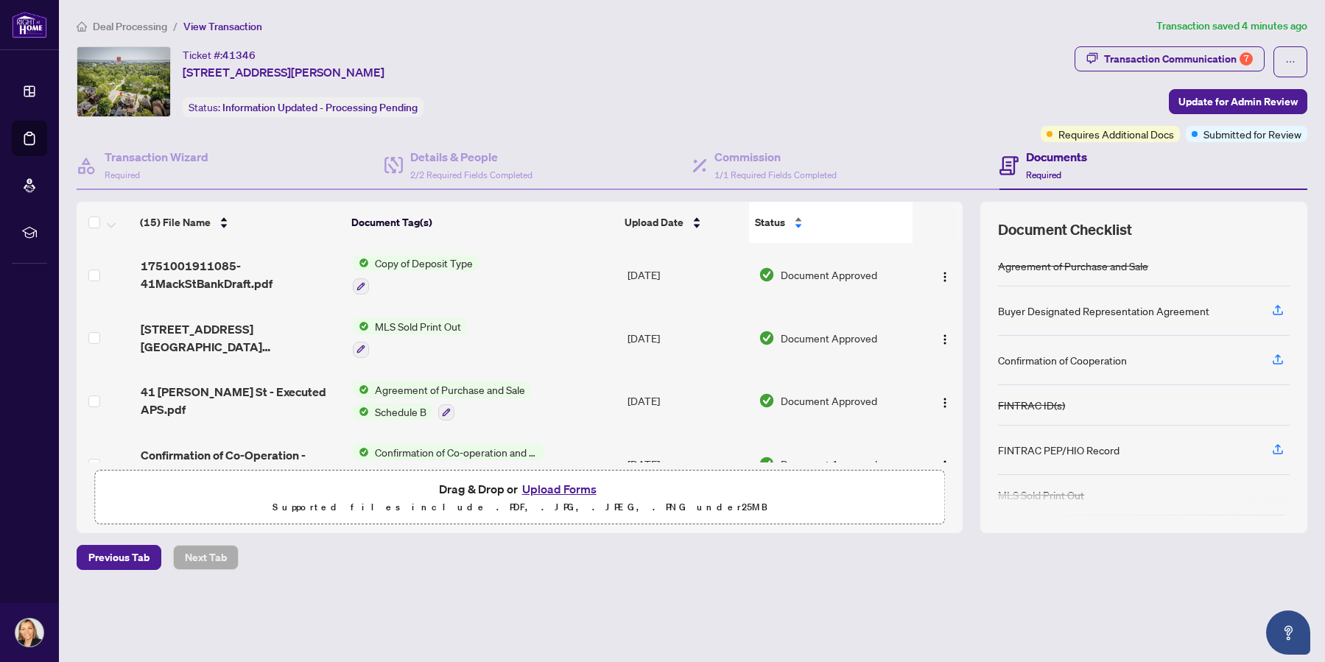
click at [797, 218] on div "Status" at bounding box center [831, 222] width 152 height 16
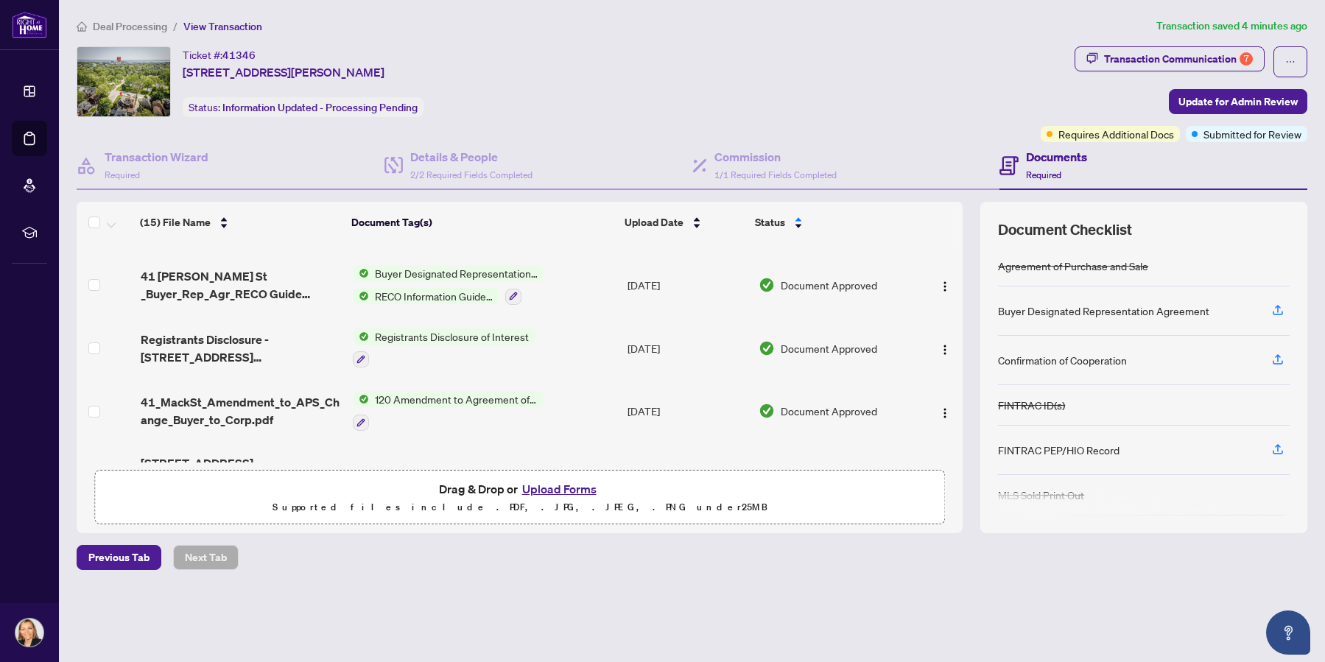
scroll to position [696, 0]
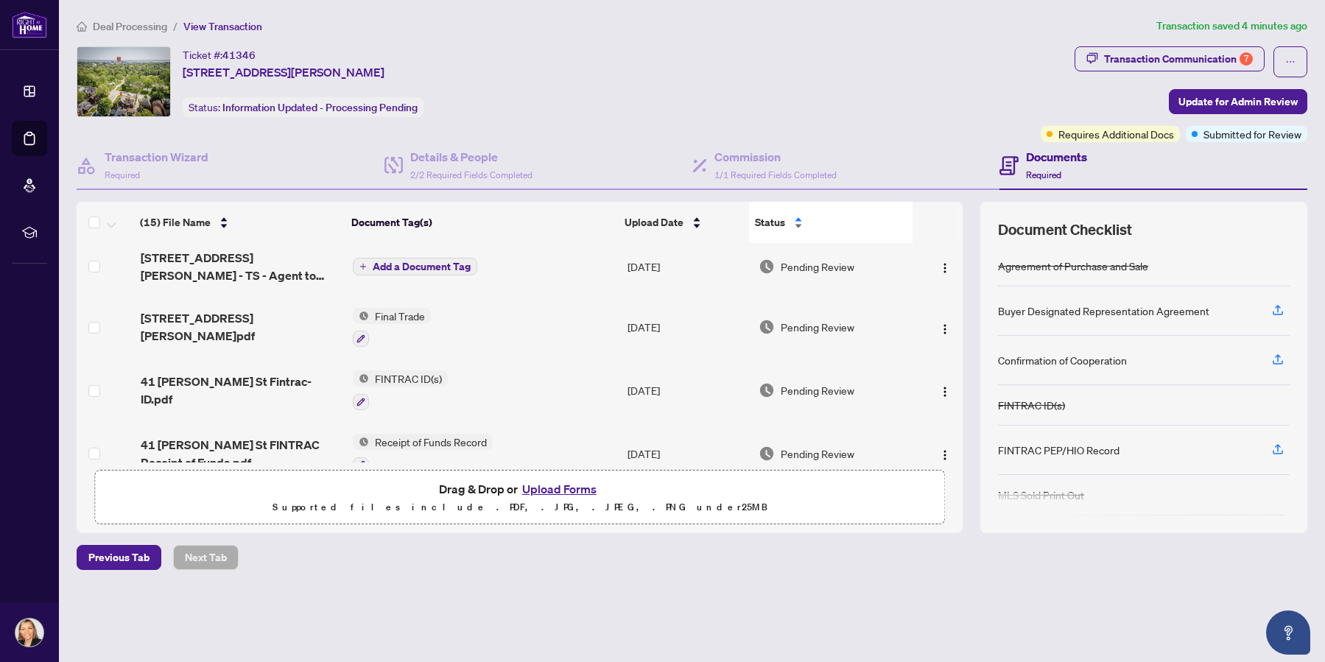
click at [799, 225] on div "Status" at bounding box center [831, 222] width 152 height 16
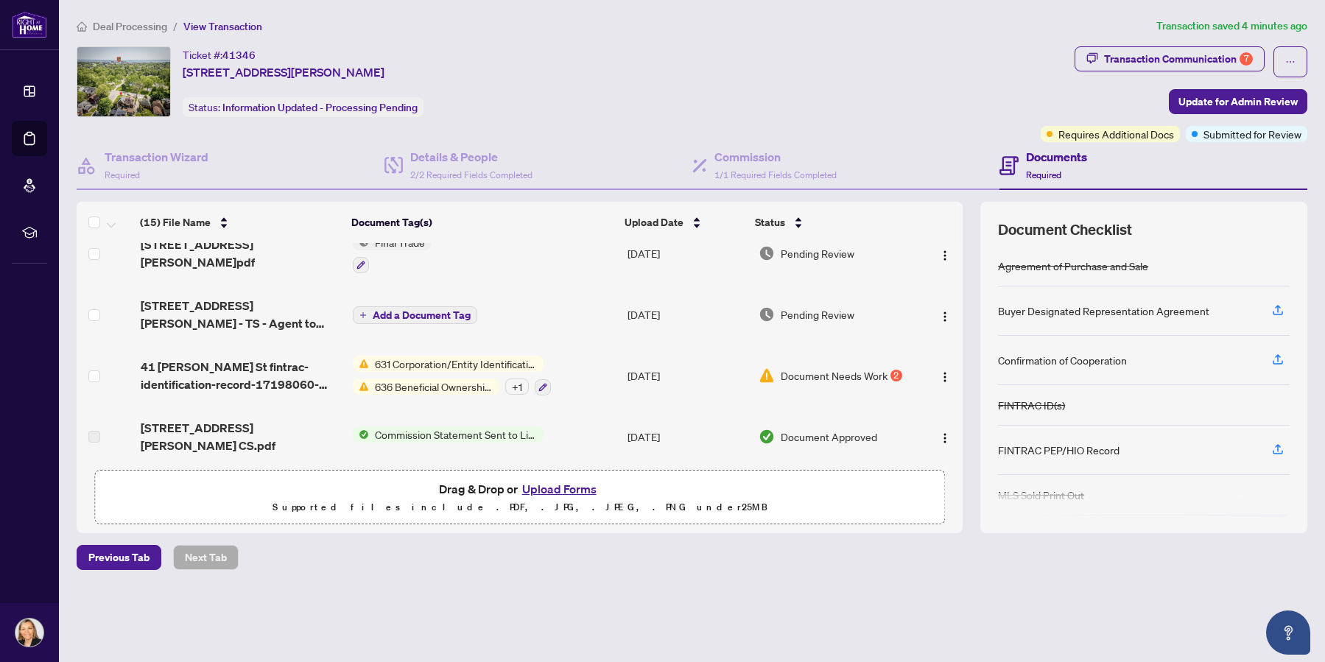
scroll to position [0, 0]
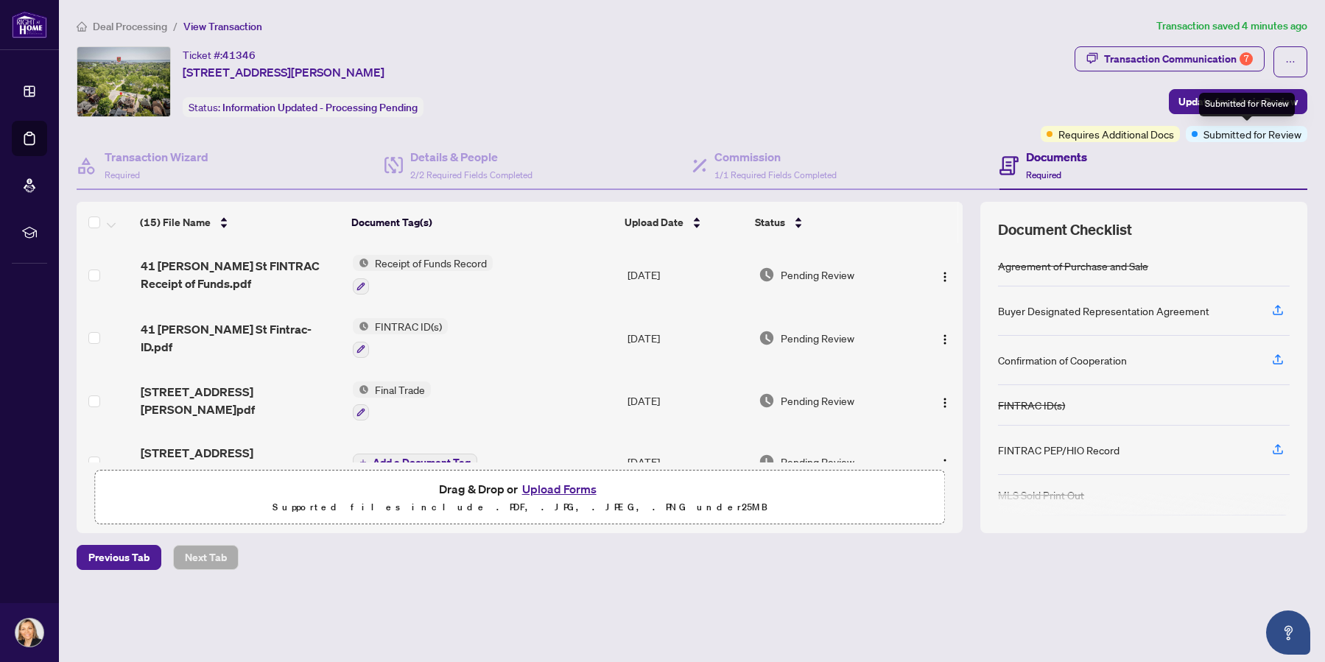
click at [1256, 133] on span "Submitted for Review" at bounding box center [1252, 134] width 98 height 16
click at [1226, 130] on span "Submitted for Review" at bounding box center [1252, 134] width 98 height 16
click at [1282, 137] on span "Submitted for Review" at bounding box center [1252, 134] width 98 height 16
click at [1230, 133] on span "Submitted for Review" at bounding box center [1252, 134] width 98 height 16
click at [1256, 101] on span "Update for Admin Review" at bounding box center [1237, 102] width 119 height 24
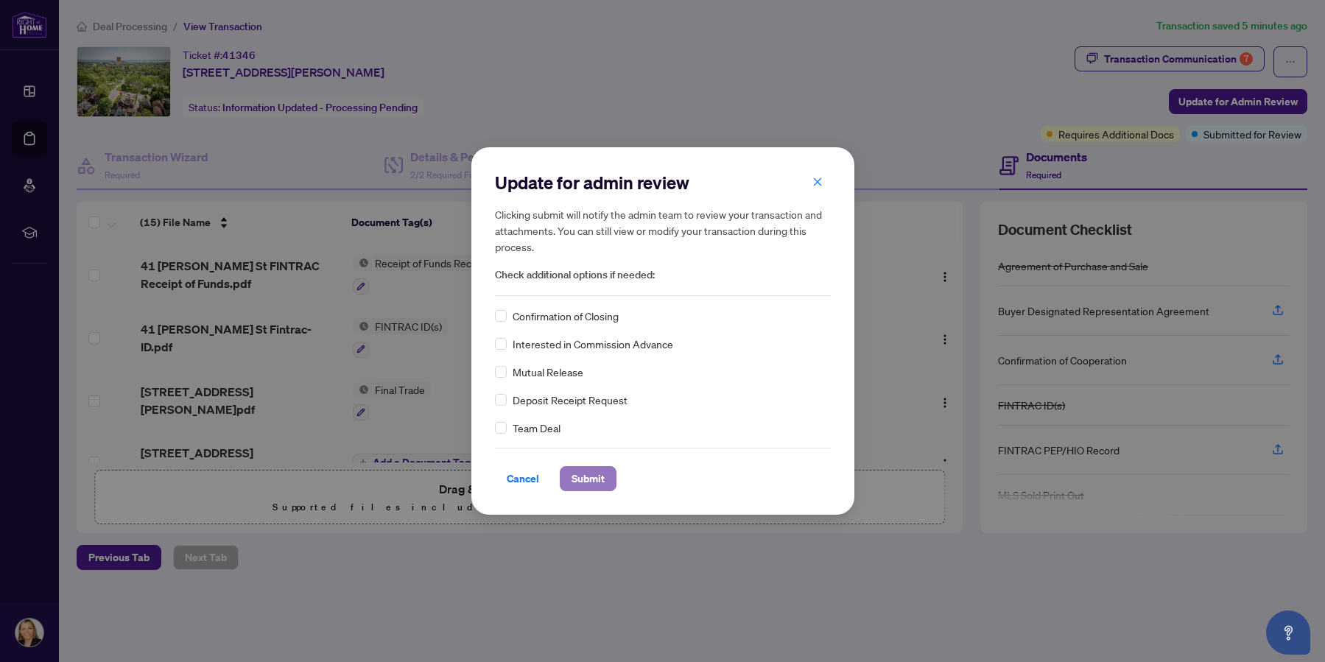
click at [591, 479] on span "Submit" at bounding box center [588, 479] width 33 height 24
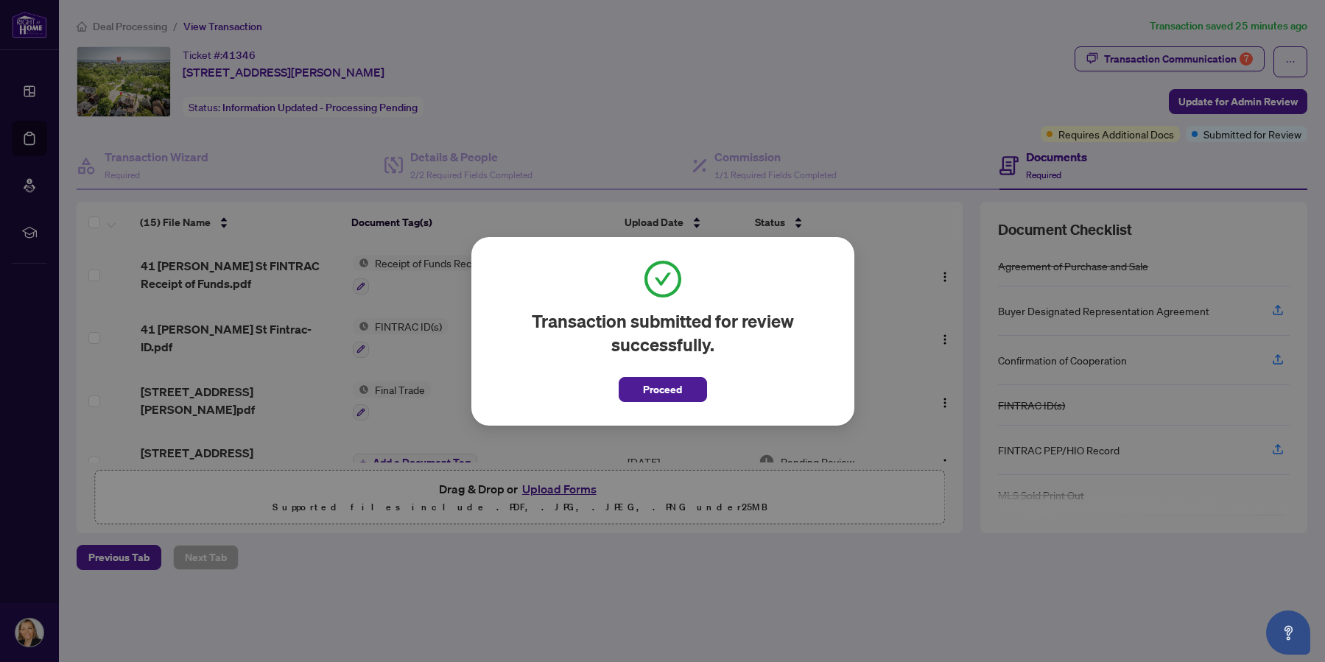
click at [838, 108] on div "Transaction submitted for review successfully. Proceed Cancel OK" at bounding box center [662, 331] width 1325 height 662
click at [669, 384] on span "Proceed" at bounding box center [662, 390] width 39 height 24
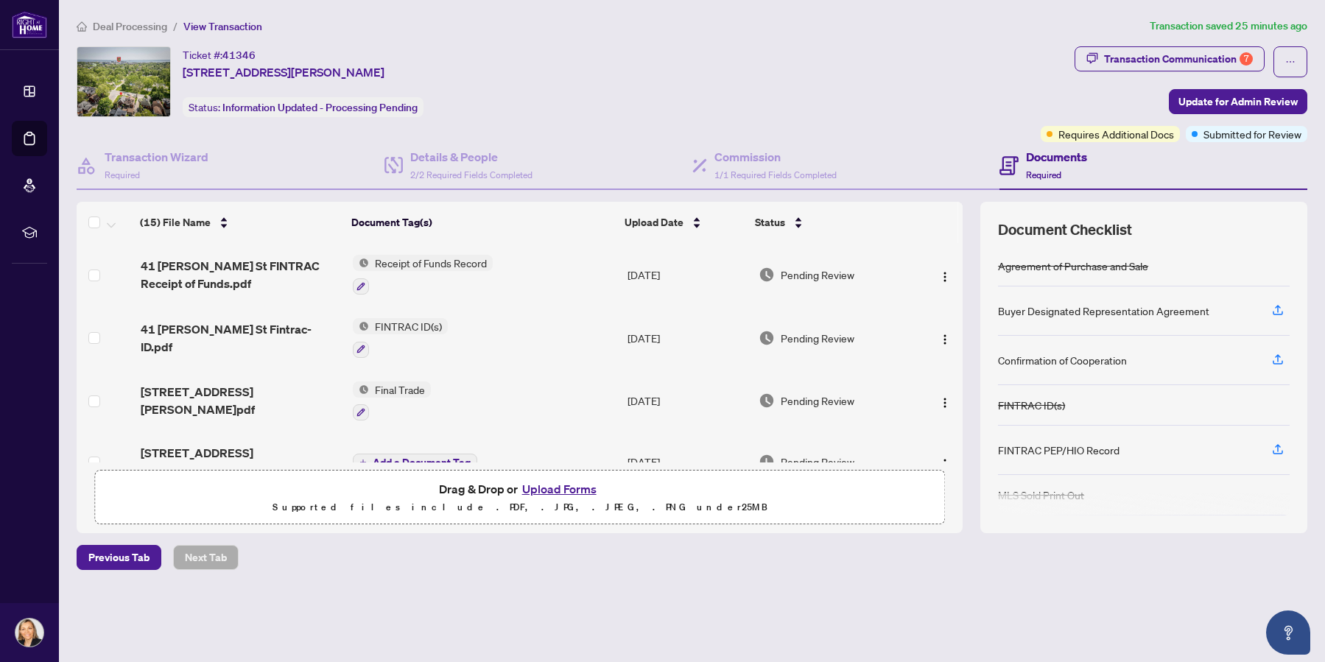
scroll to position [185, 0]
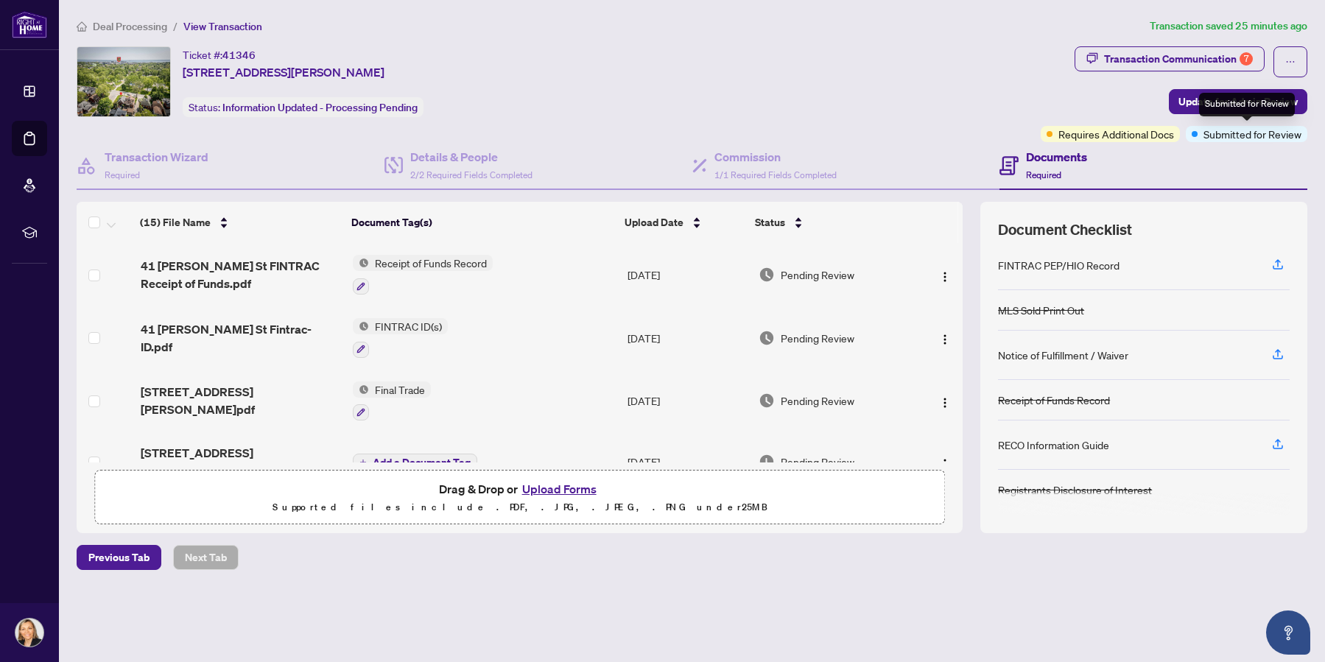
click at [1256, 134] on span "Submitted for Review" at bounding box center [1252, 134] width 98 height 16
click at [1136, 136] on span "Requires Additional Docs" at bounding box center [1116, 134] width 116 height 16
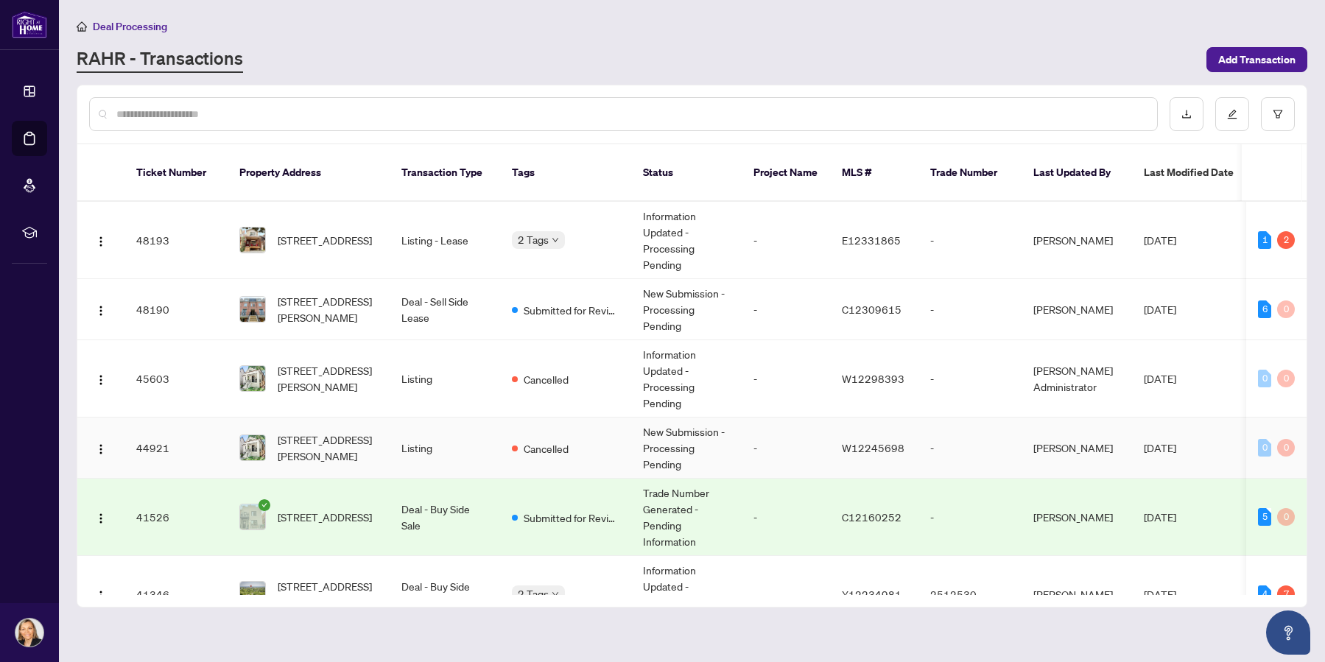
scroll to position [147, 0]
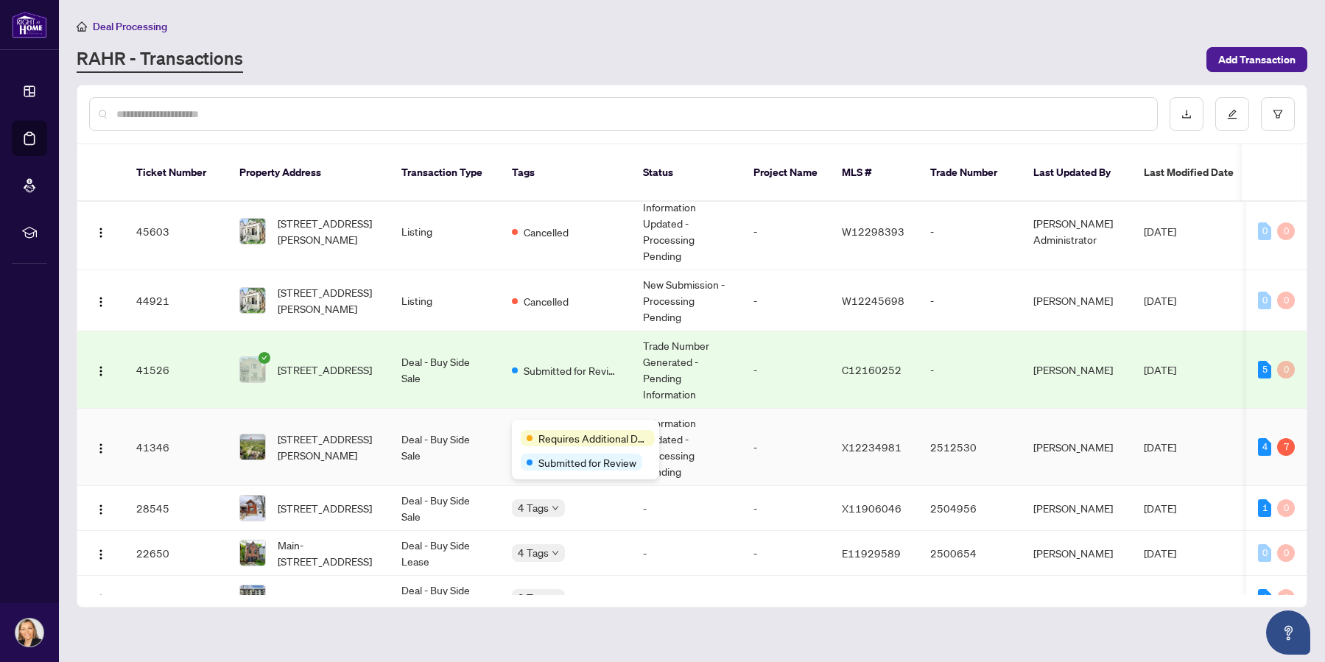
click at [533, 432] on div "Requires Additional Docs" at bounding box center [588, 438] width 134 height 16
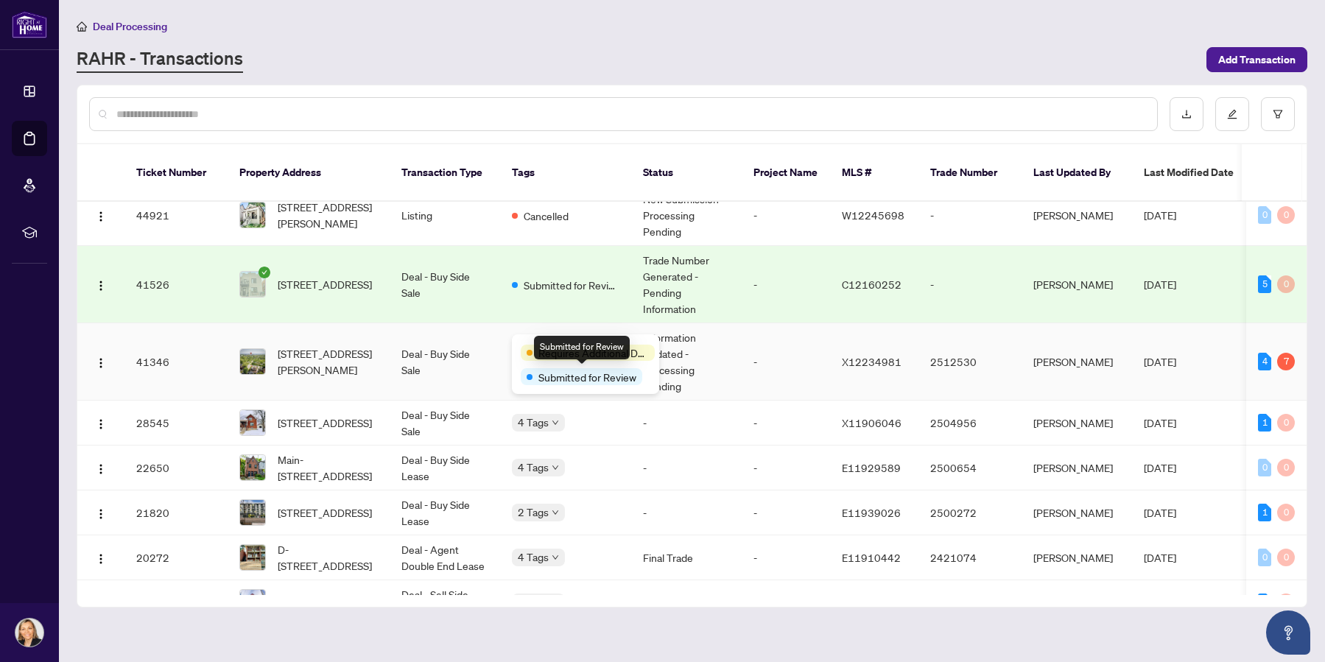
click at [563, 386] on div "Requires Additional Docs Submitted for Review" at bounding box center [585, 364] width 147 height 60
click at [586, 380] on span "Submitted for Review" at bounding box center [587, 377] width 98 height 16
click at [611, 379] on span "Submitted for Review" at bounding box center [587, 377] width 98 height 16
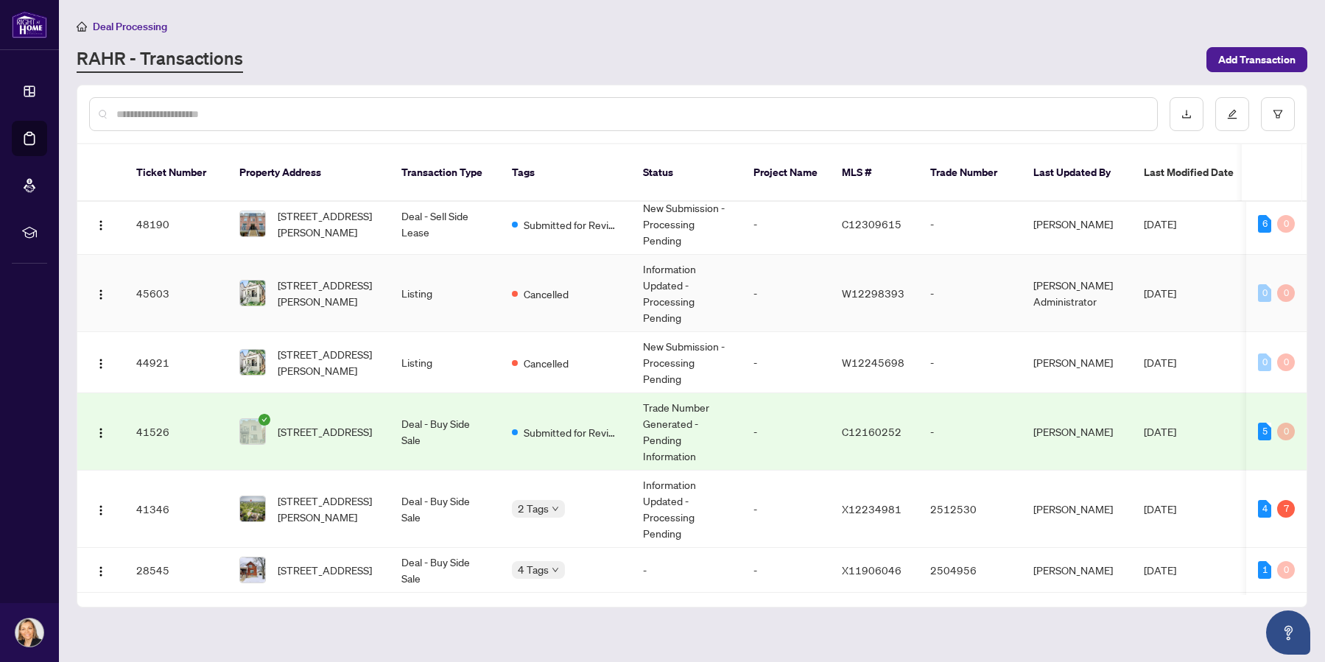
scroll to position [0, 0]
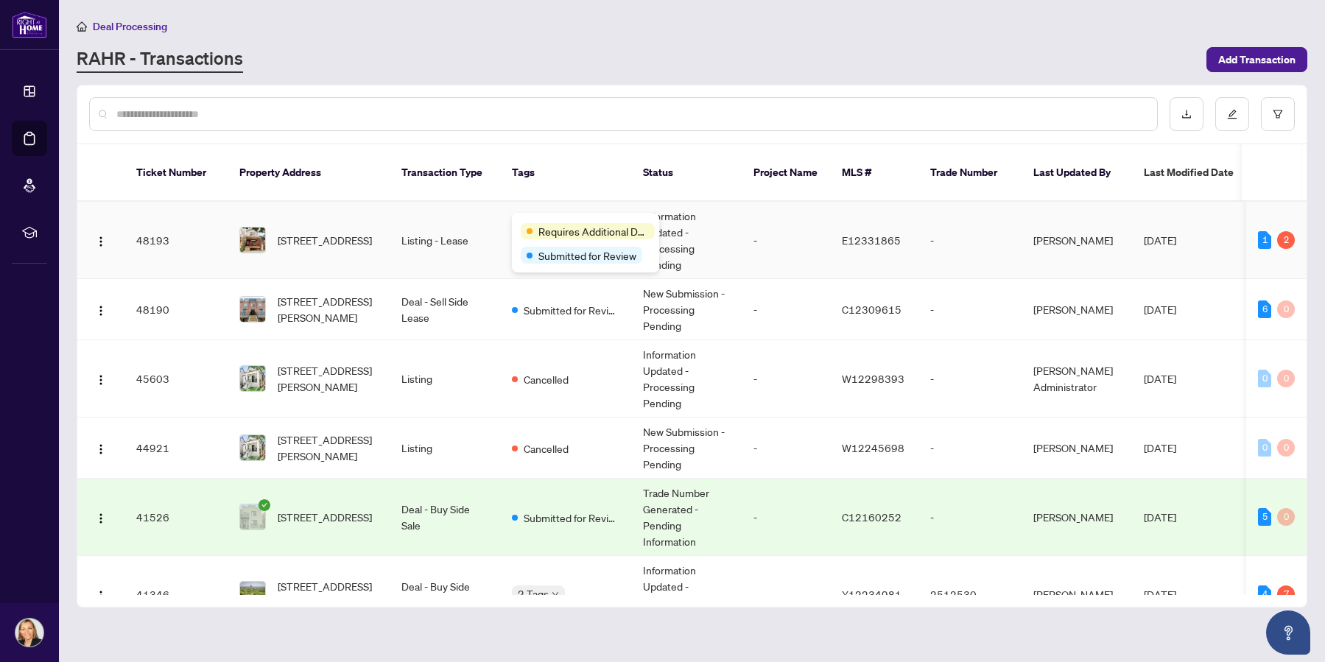
click at [538, 222] on div "Requires Additional Docs" at bounding box center [586, 231] width 130 height 18
click at [540, 222] on div "Requires Additional Docs" at bounding box center [586, 231] width 130 height 18
click at [557, 231] on span "Requires Additional Docs" at bounding box center [593, 231] width 110 height 16
click at [1251, 58] on span "Add Transaction" at bounding box center [1256, 60] width 77 height 24
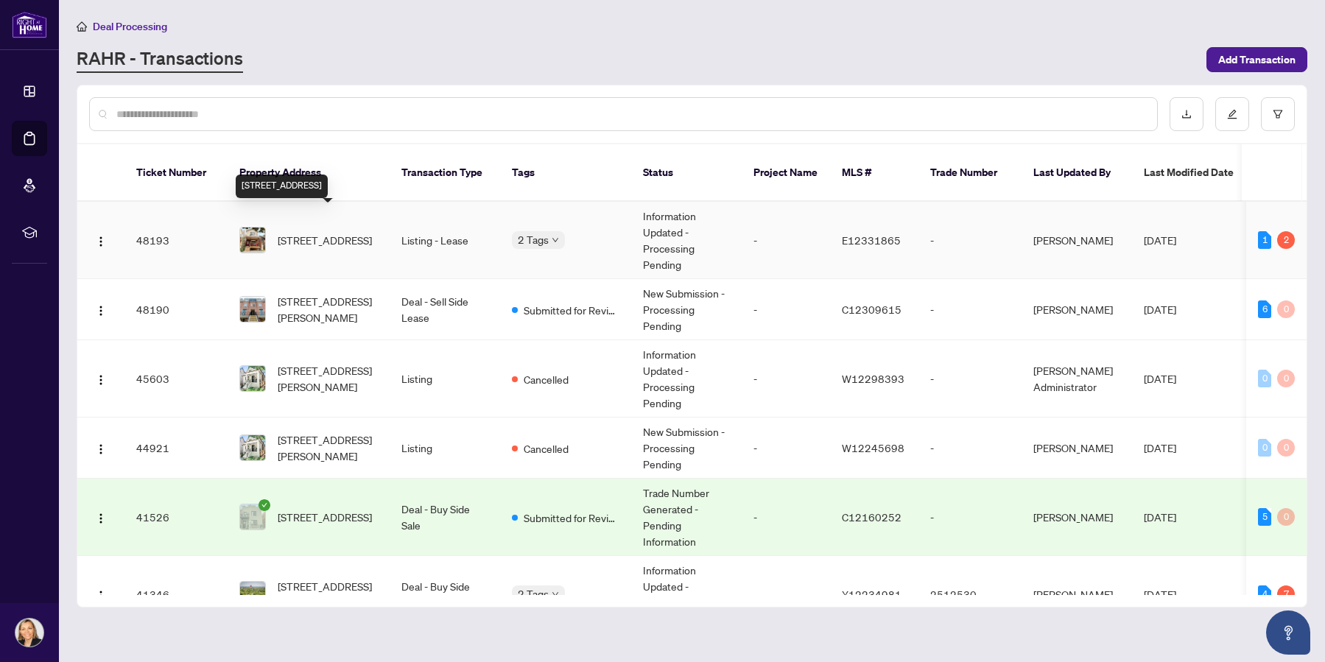
click at [321, 232] on span "[STREET_ADDRESS]" at bounding box center [325, 240] width 94 height 16
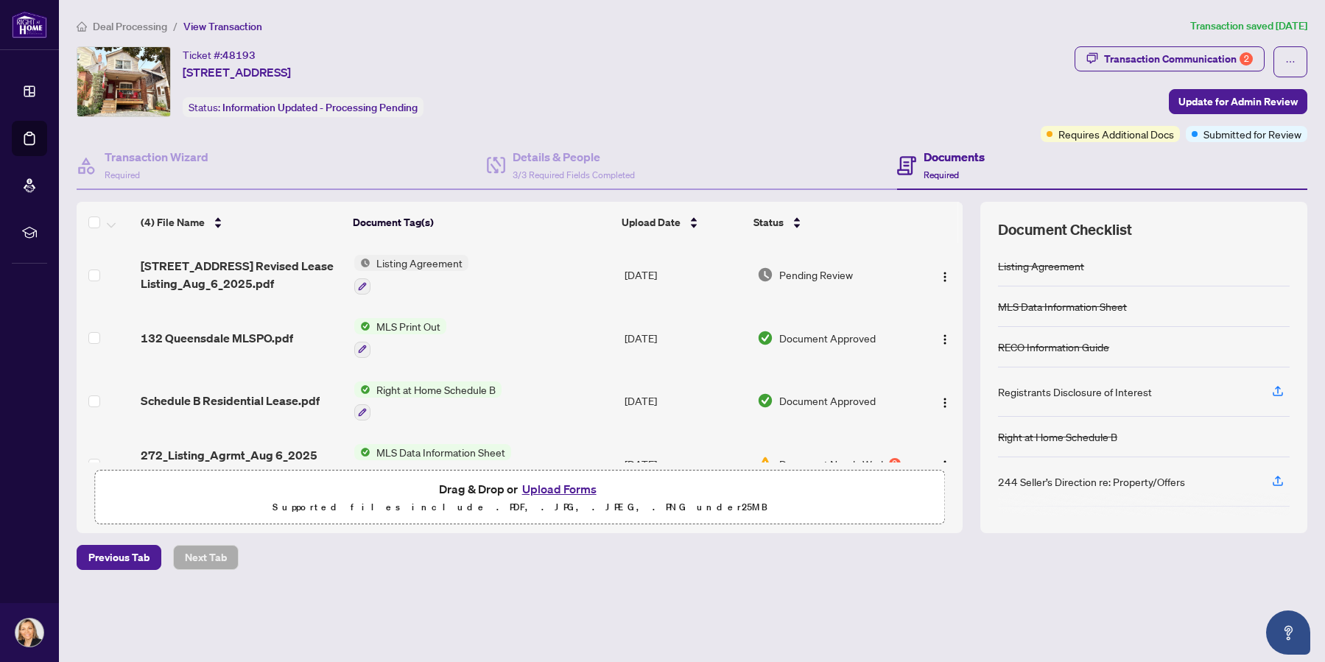
scroll to position [37, 0]
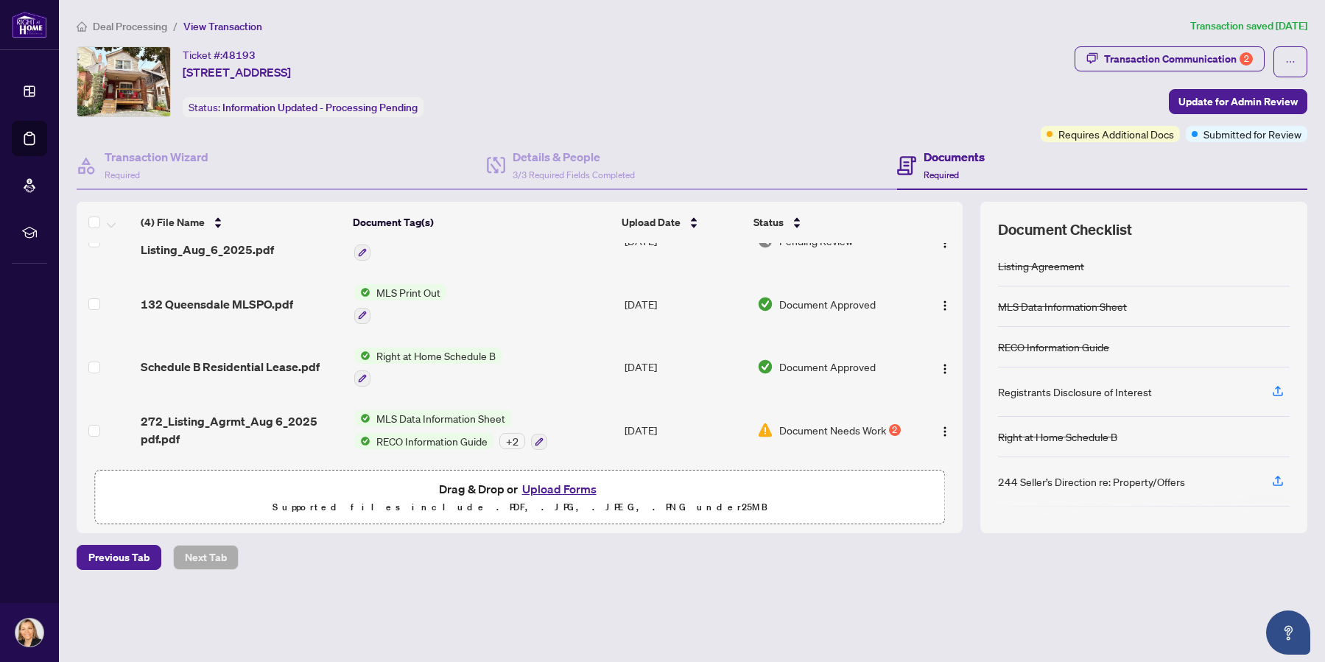
click at [837, 426] on span "Document Needs Work" at bounding box center [832, 430] width 107 height 16
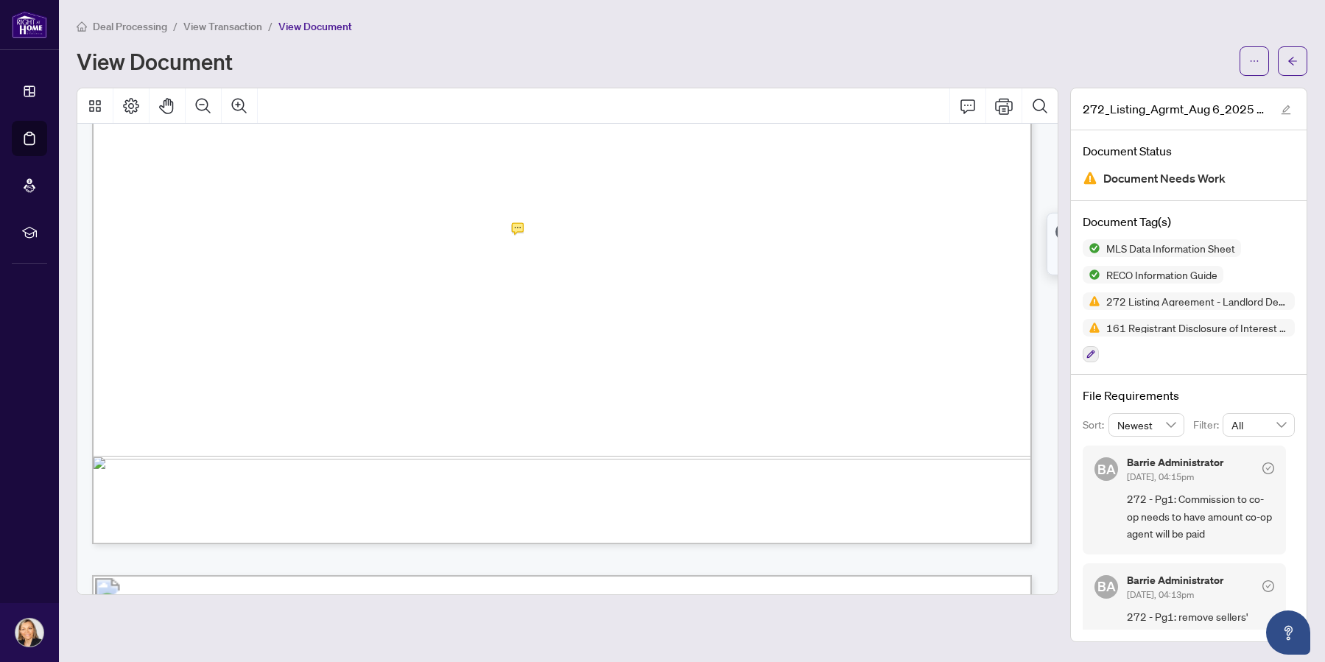
scroll to position [1178, 0]
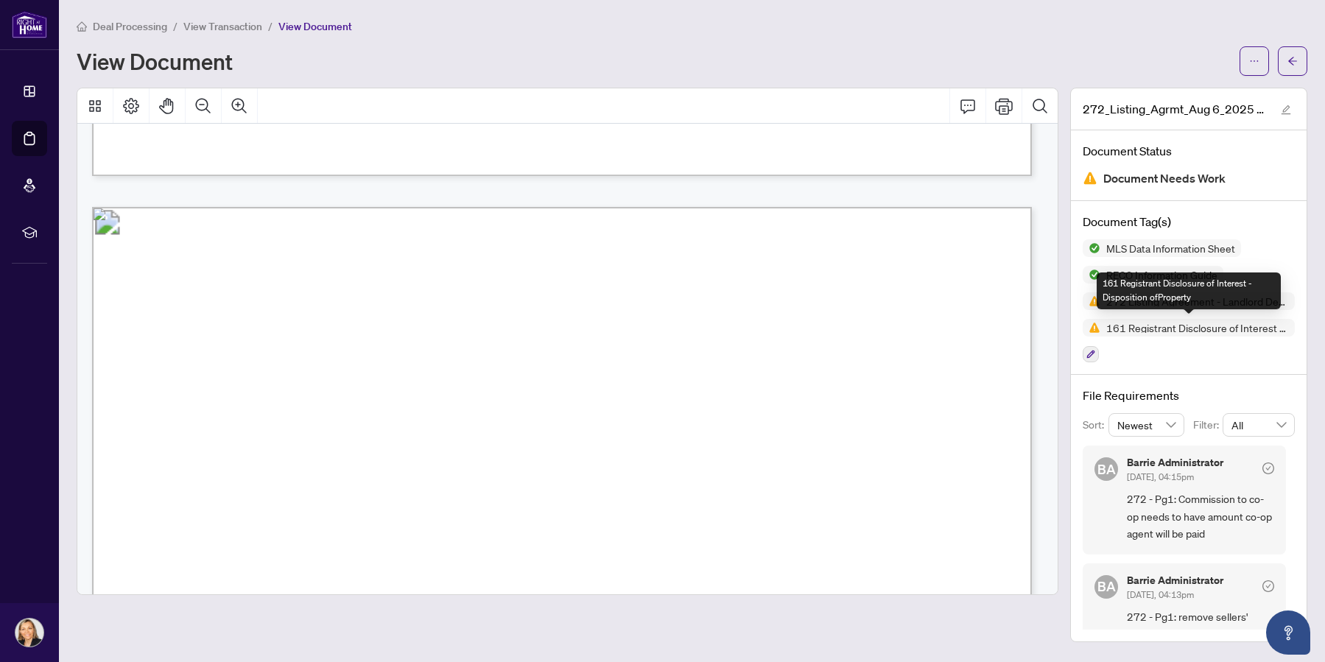
click at [1207, 328] on span "161 Registrant Disclosure of Interest - Disposition ofProperty" at bounding box center [1197, 328] width 194 height 10
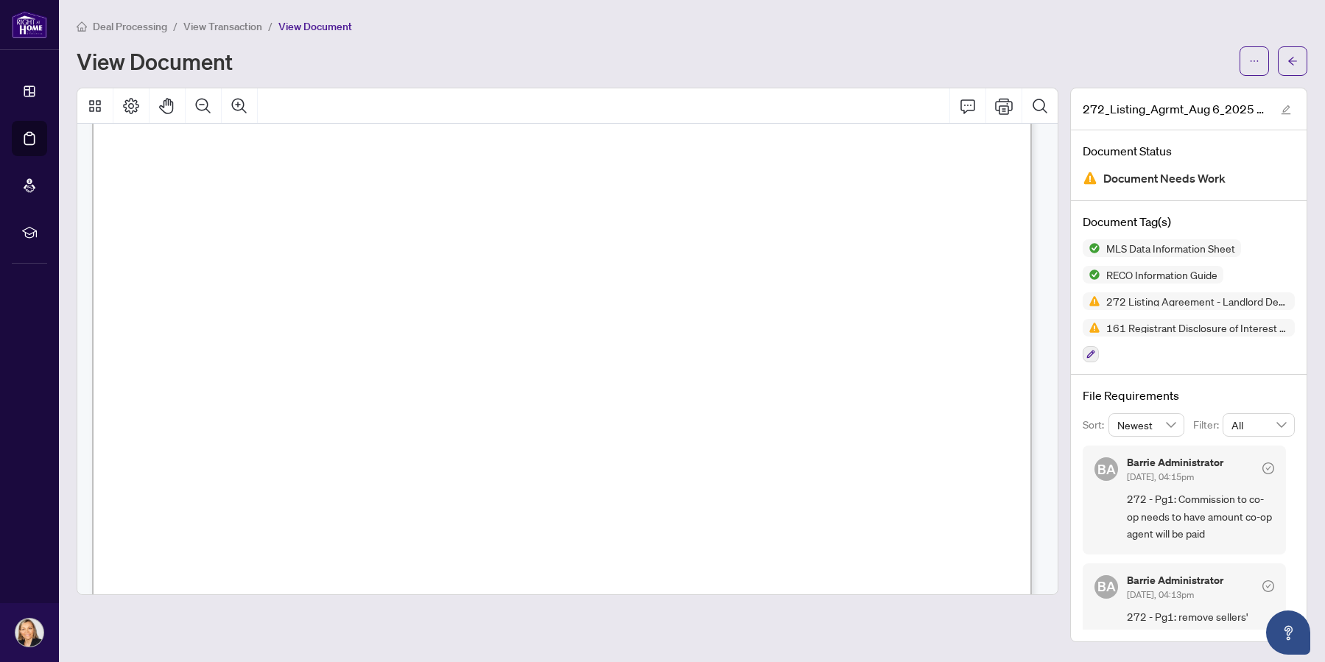
scroll to position [0, 0]
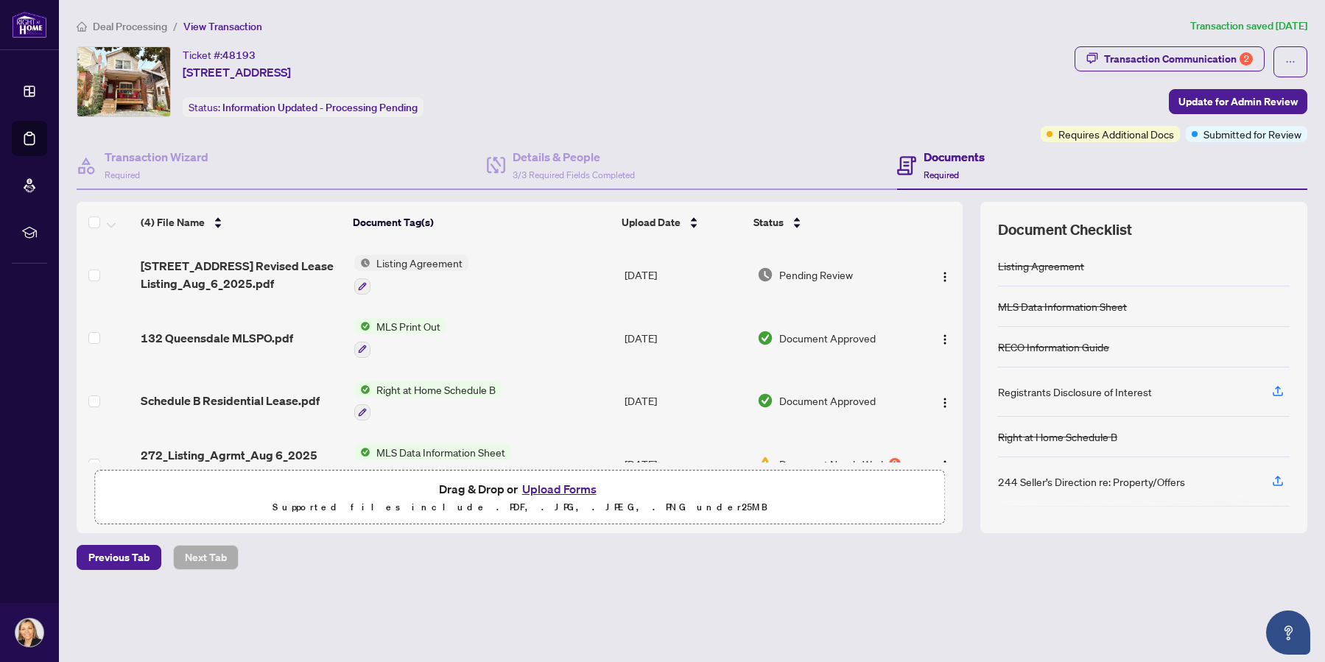
click at [437, 263] on span "Listing Agreement" at bounding box center [419, 263] width 98 height 16
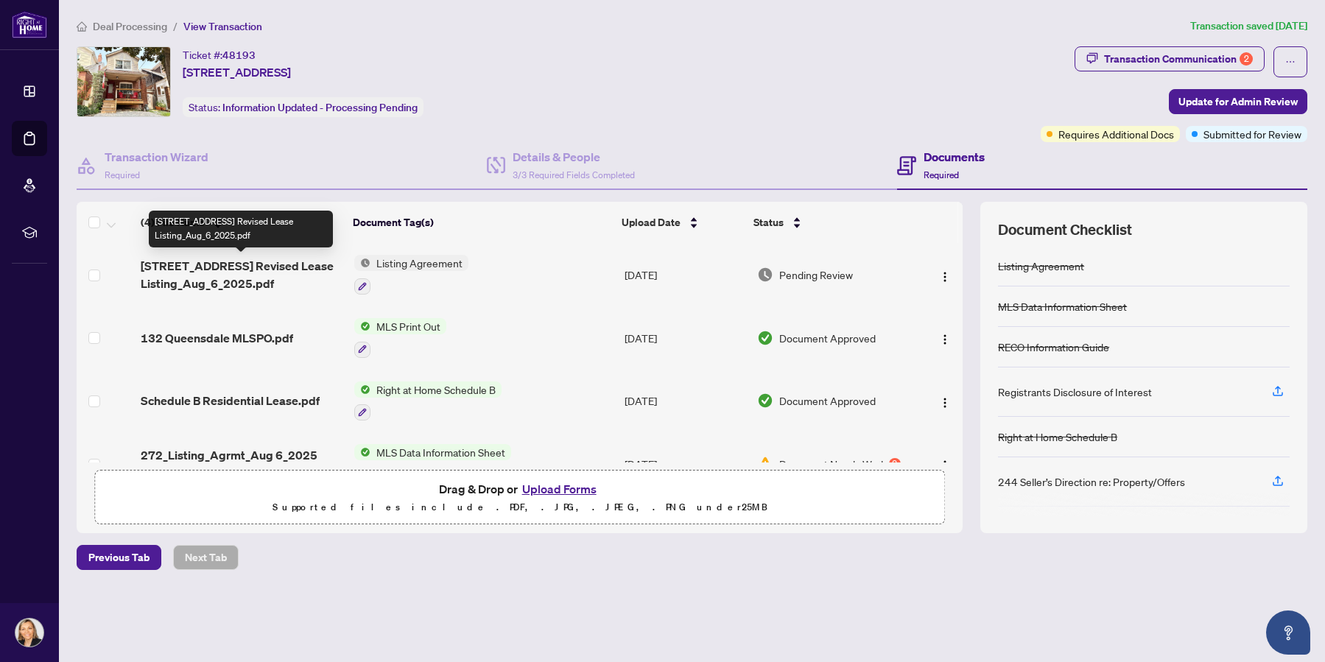
click at [254, 266] on span "132 Queensdale Ave Revised Lease Listing_Aug_6_2025.pdf" at bounding box center [242, 274] width 202 height 35
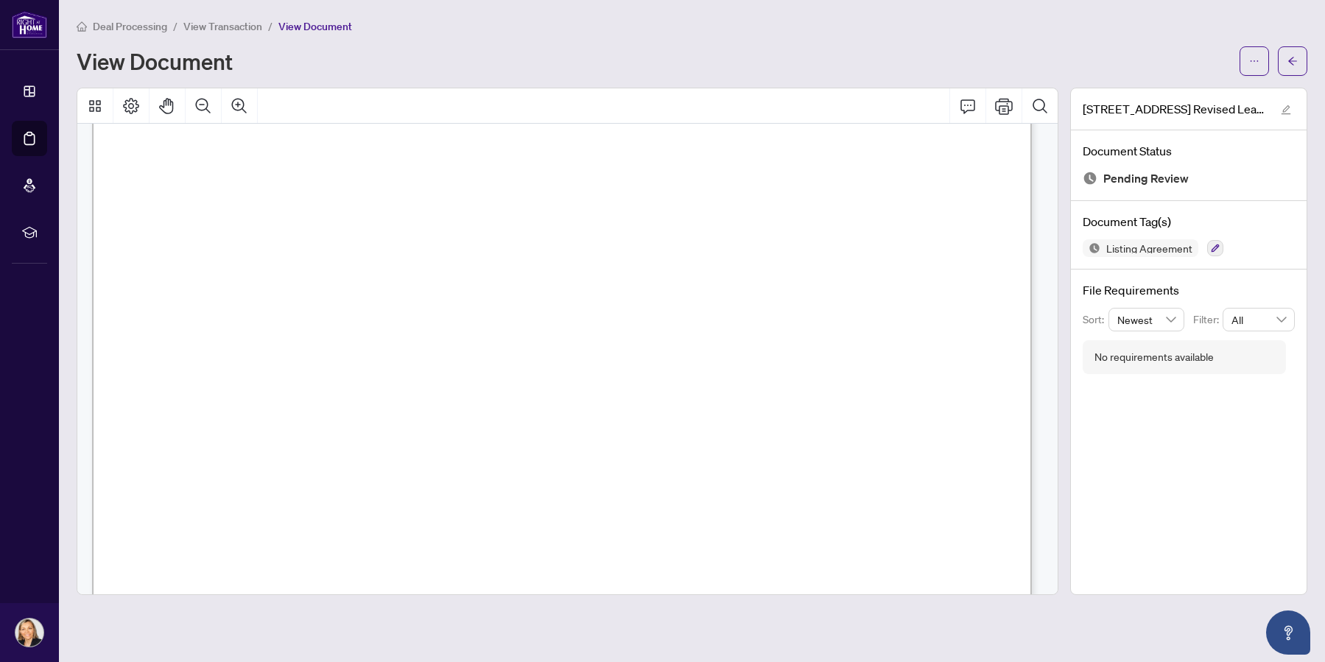
scroll to position [39429, 0]
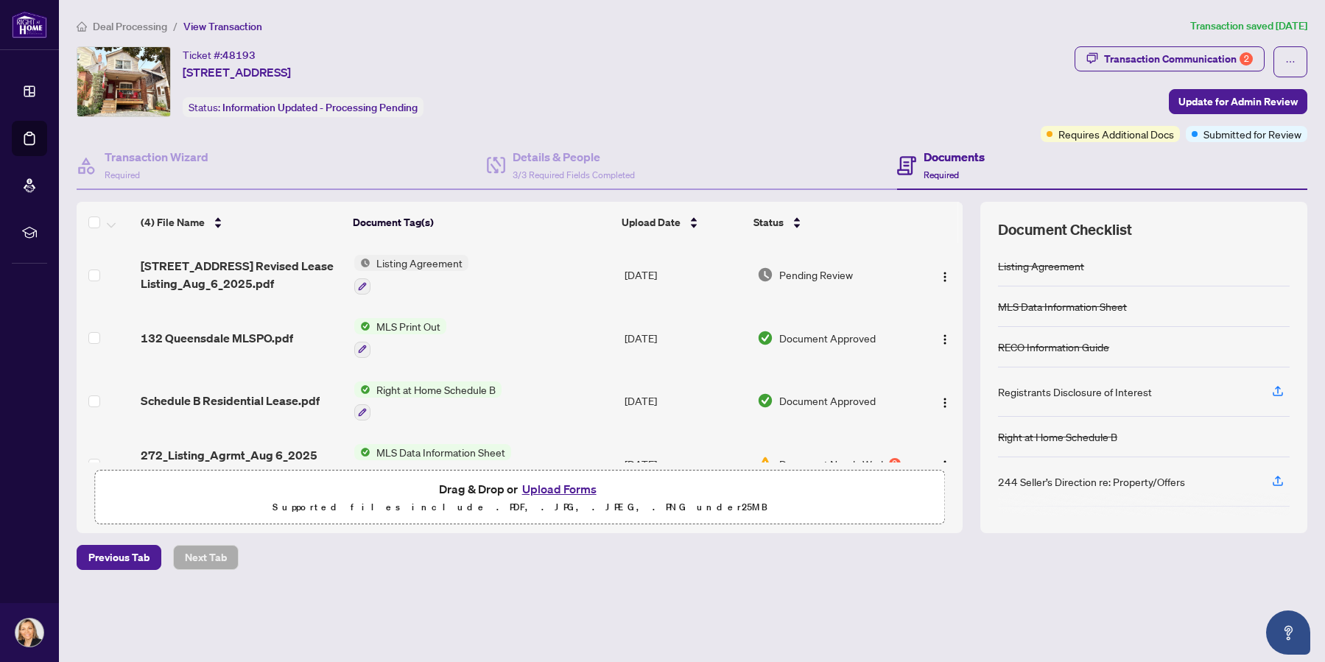
scroll to position [37, 0]
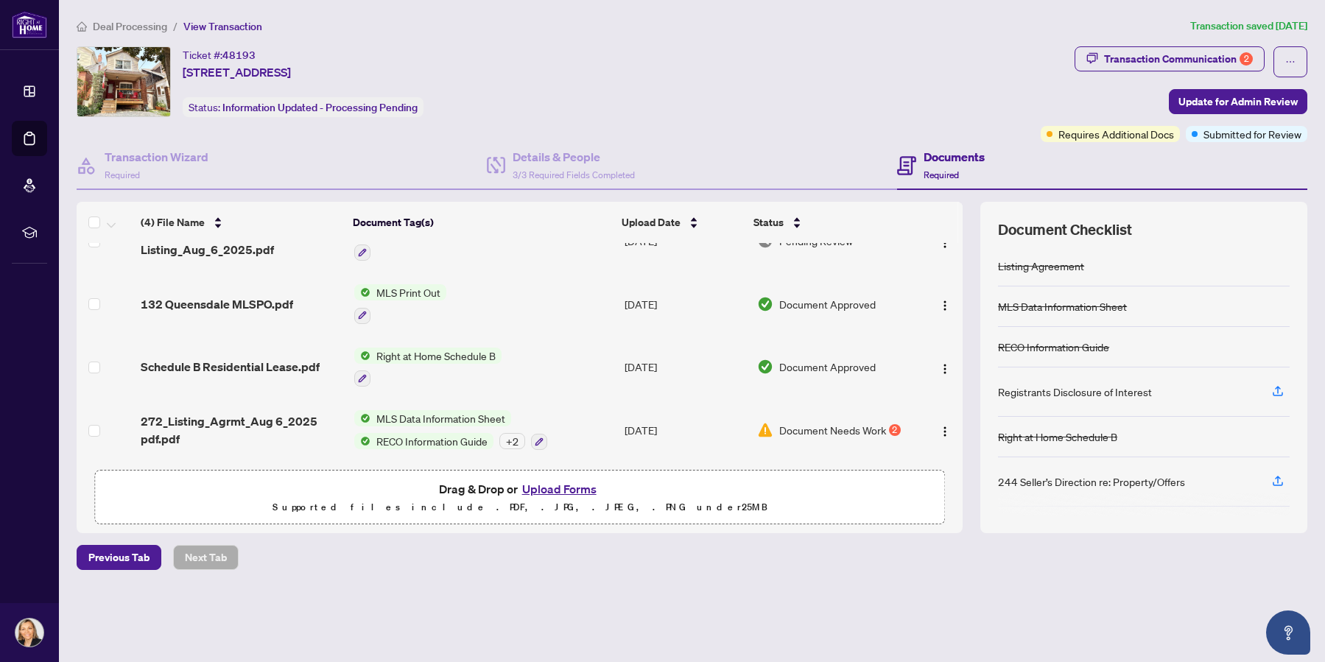
click at [513, 437] on div "+ 2" at bounding box center [512, 441] width 26 height 16
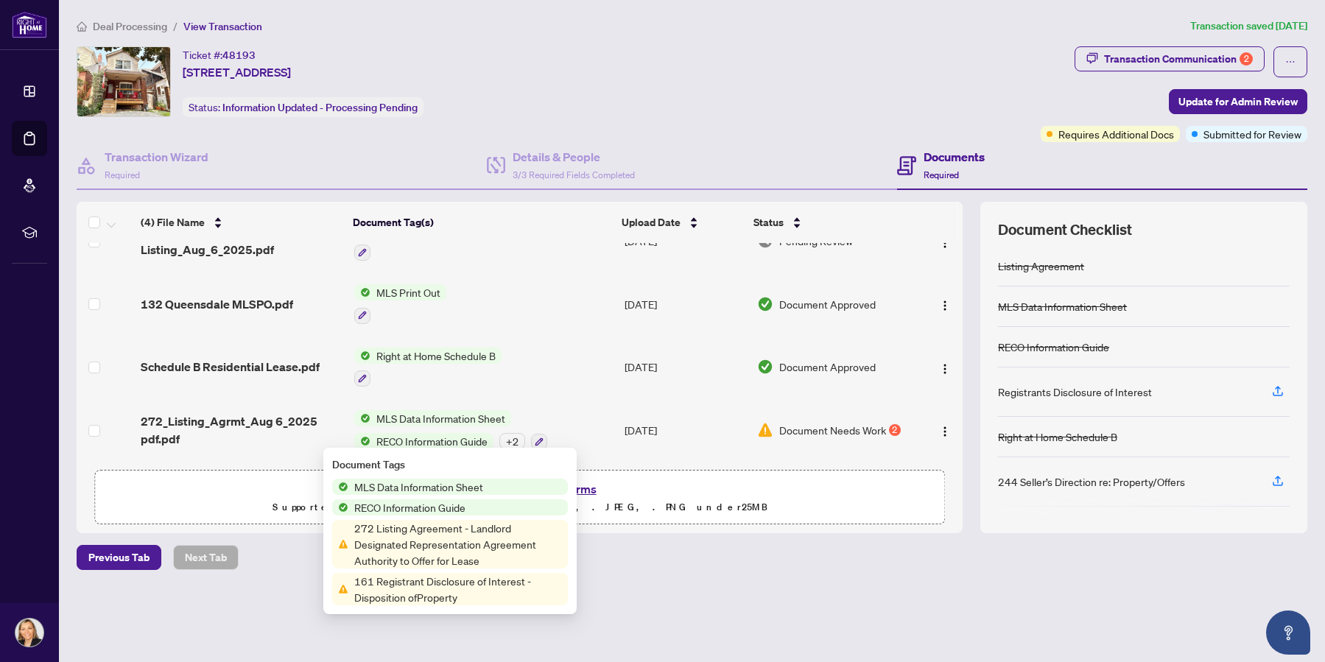
click at [539, 321] on td "MLS Print Out" at bounding box center [483, 304] width 270 height 63
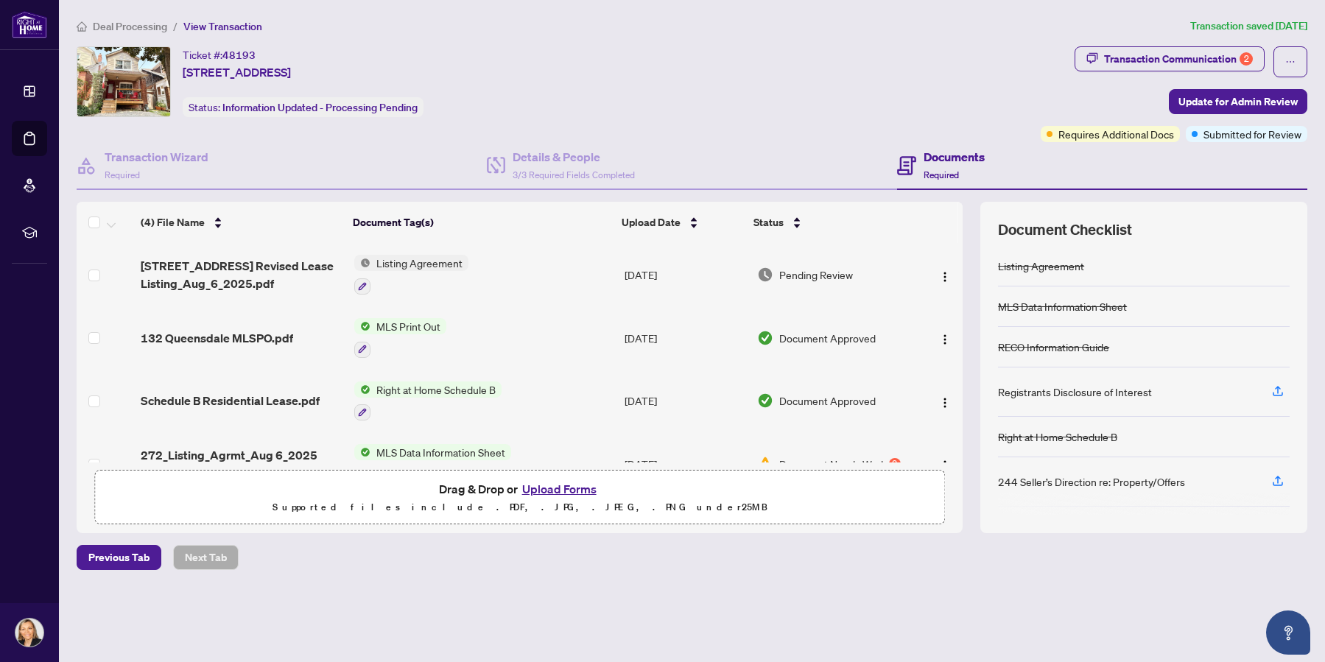
click at [398, 263] on span "Listing Agreement" at bounding box center [419, 263] width 98 height 16
click at [359, 282] on icon "button" at bounding box center [362, 286] width 9 height 9
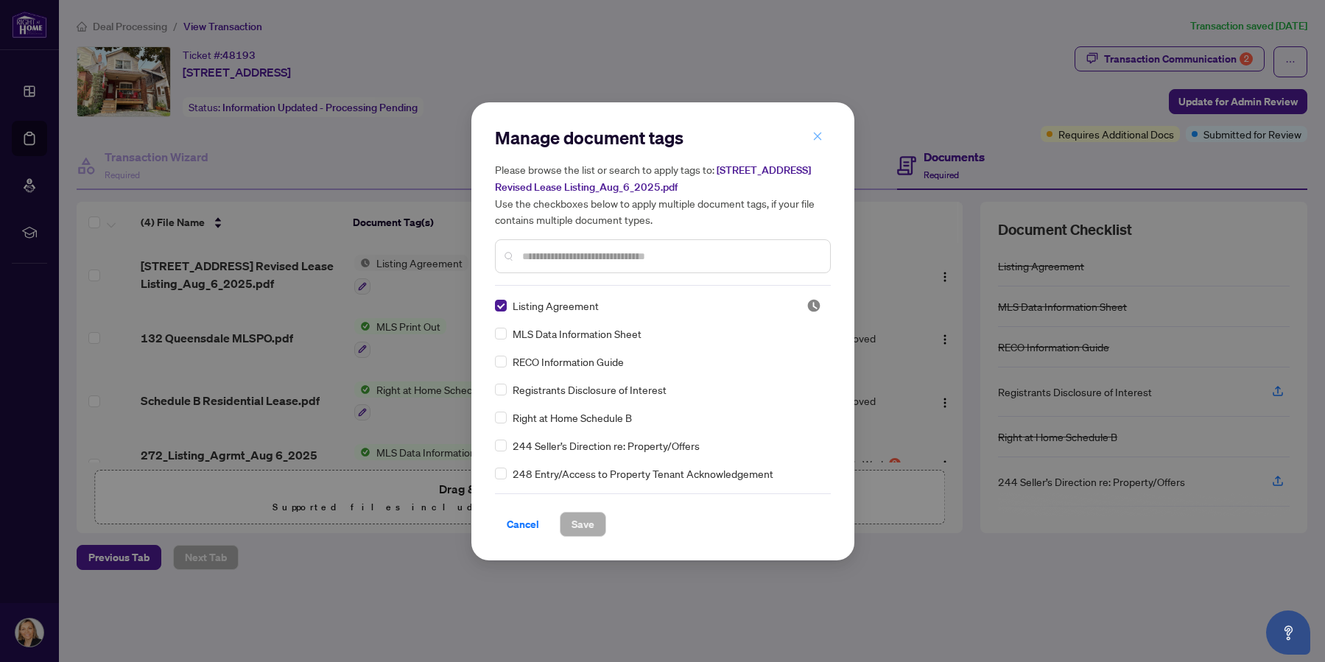
click at [820, 133] on icon "close" at bounding box center [817, 136] width 10 height 10
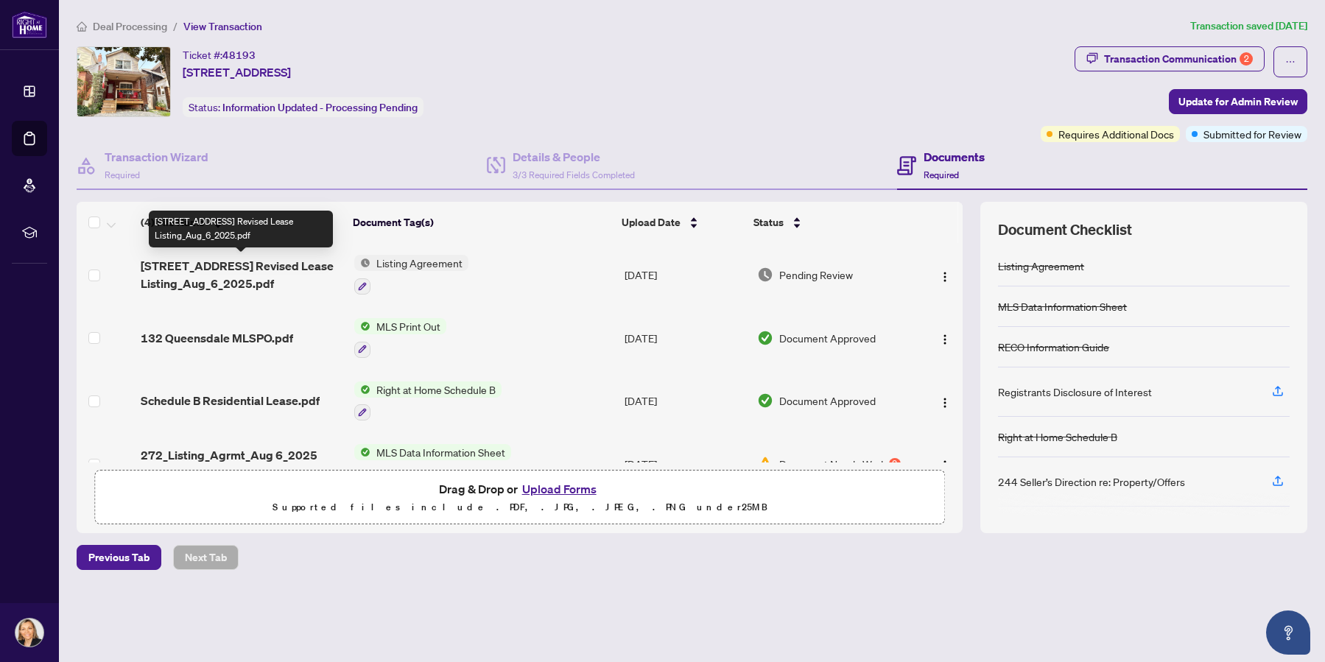
click at [183, 264] on span "132 Queensdale Ave Revised Lease Listing_Aug_6_2025.pdf" at bounding box center [242, 274] width 202 height 35
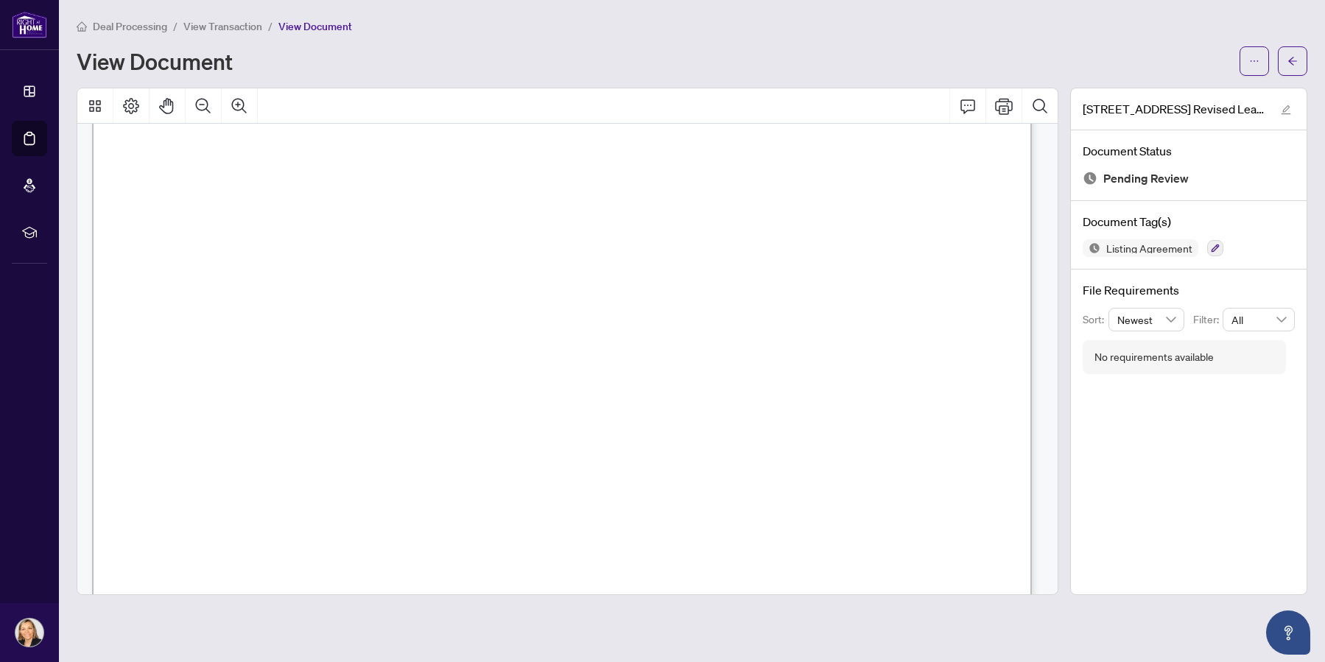
scroll to position [38619, 0]
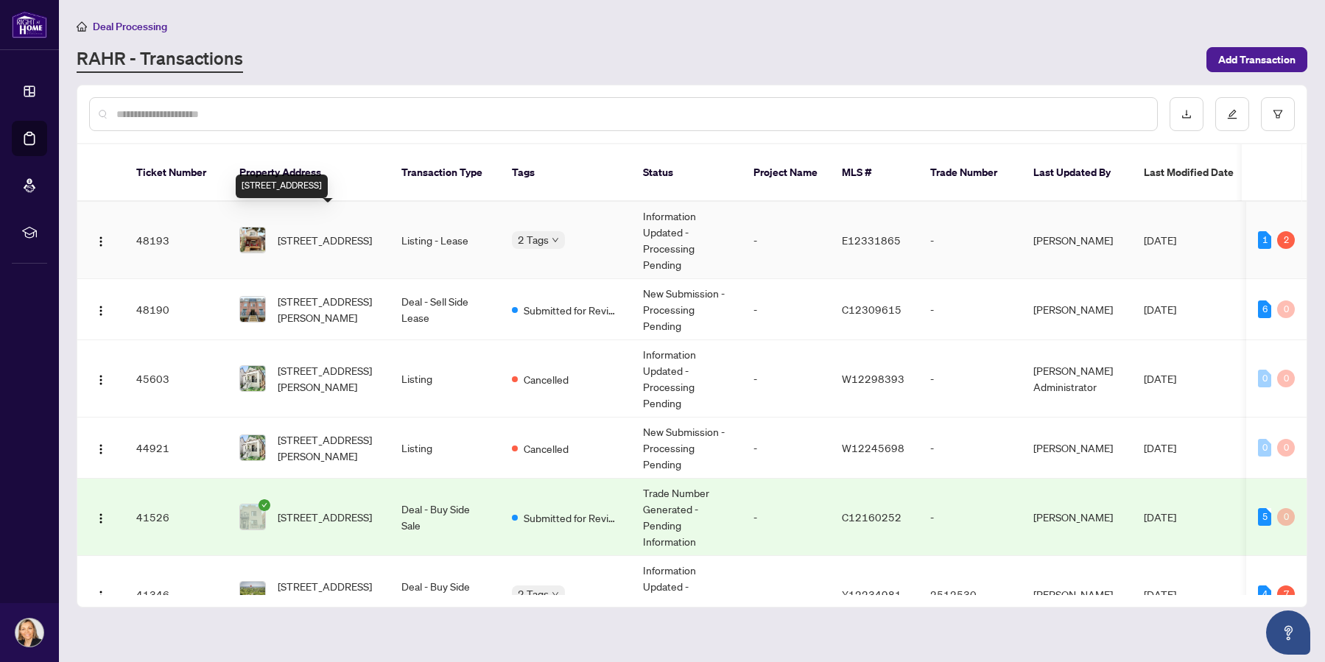
click at [343, 232] on span "[STREET_ADDRESS]" at bounding box center [325, 240] width 94 height 16
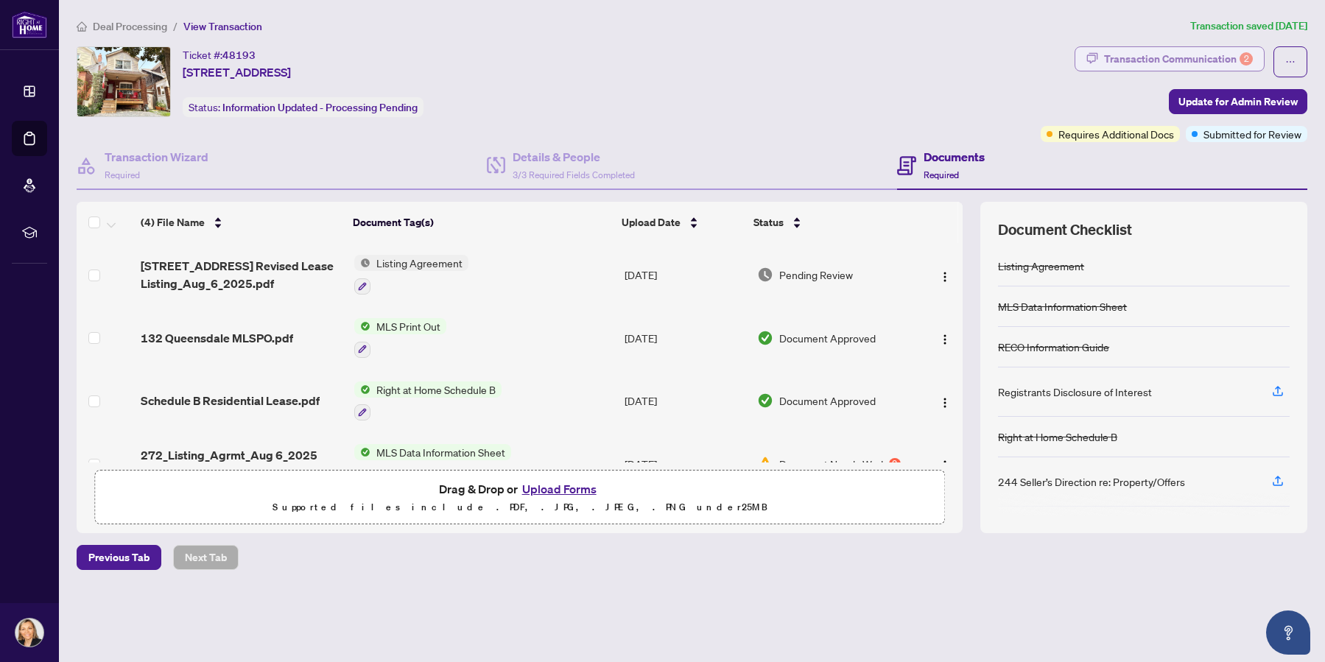
click at [1219, 57] on div "Transaction Communication 2" at bounding box center [1178, 59] width 149 height 24
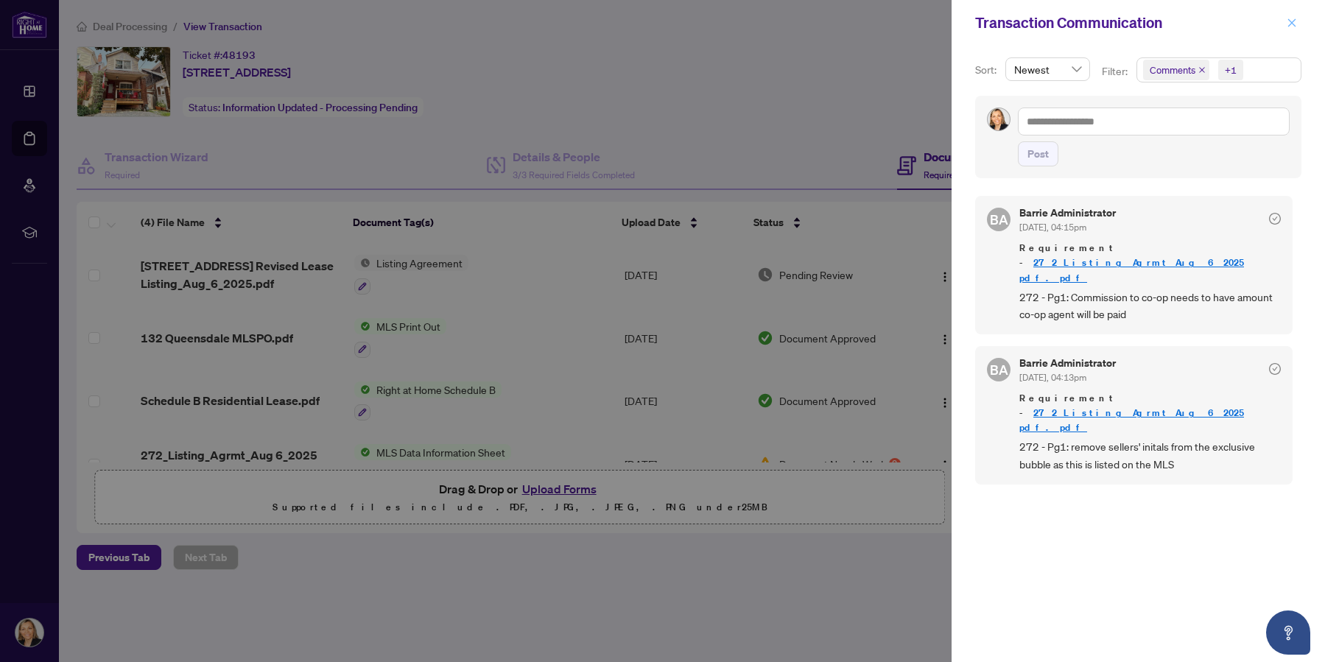
click at [1290, 24] on icon "close" at bounding box center [1292, 23] width 10 height 10
